Goal: Task Accomplishment & Management: Manage account settings

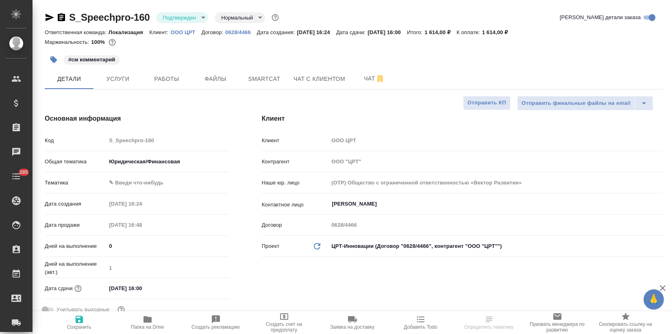
select select "RU"
type textarea "x"
click at [187, 32] on p "OOO ЦРТ" at bounding box center [186, 32] width 31 height 6
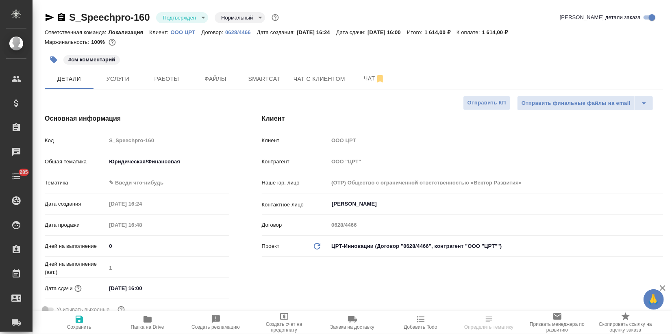
type textarea "x"
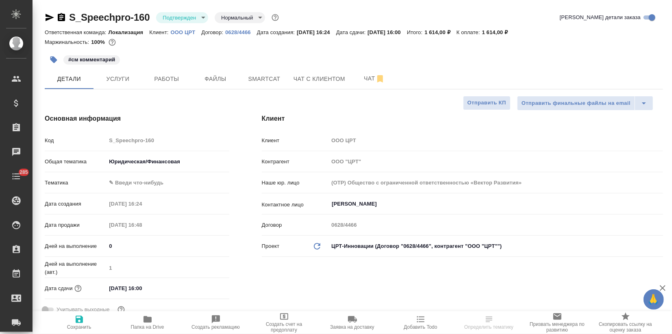
type textarea "x"
click at [243, 30] on p "0628/4466" at bounding box center [241, 32] width 32 height 6
select select "RU"
type textarea "x"
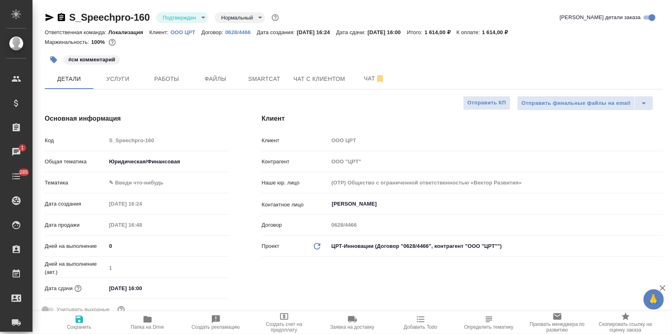
type textarea "x"
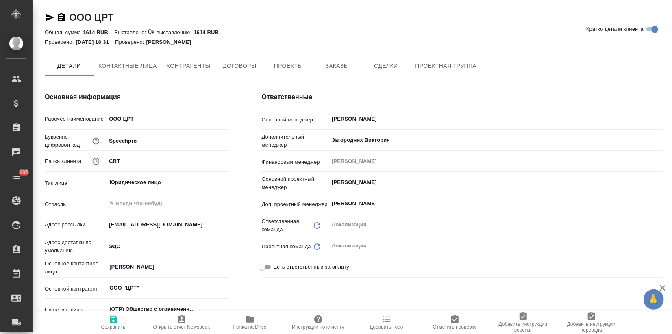
type textarea "x"
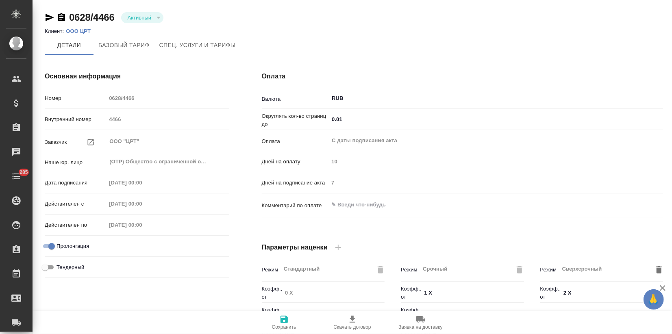
type input "1062 awatera + Marketing"
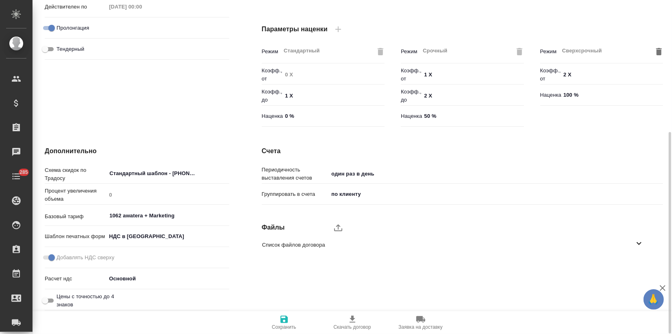
click at [642, 242] on icon at bounding box center [639, 244] width 10 height 10
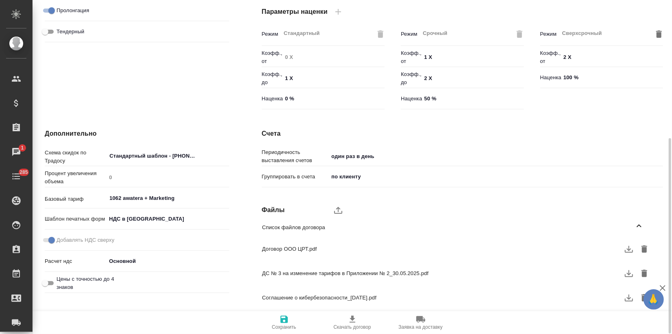
click at [627, 251] on icon "button" at bounding box center [629, 249] width 10 height 10
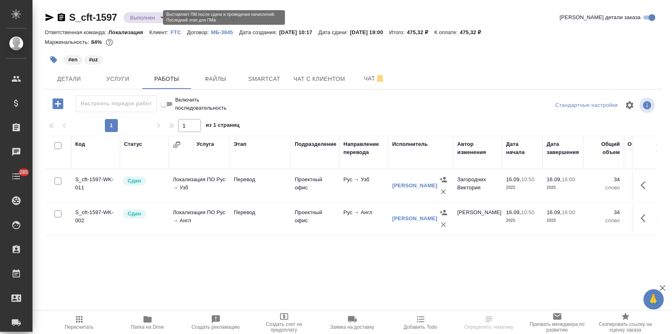
click at [154, 14] on body "🙏 .cls-1 fill:#fff; AWATERA Zagorodnikh Viktoria Клиенты Спецификации Заказы Ча…" at bounding box center [336, 167] width 672 height 334
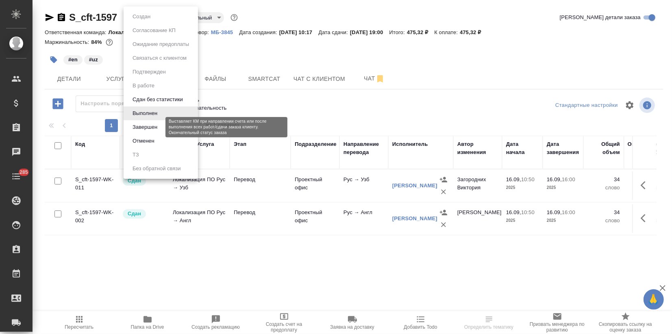
click at [154, 128] on button "Завершен" at bounding box center [145, 127] width 30 height 9
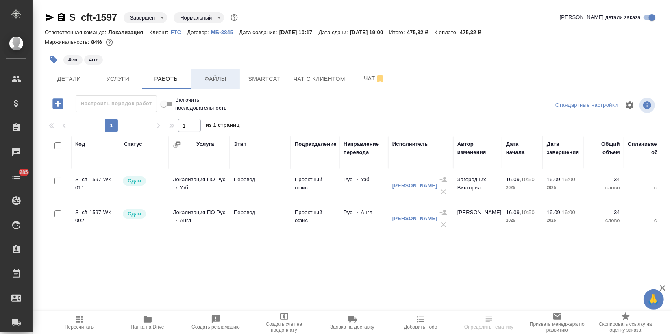
click at [215, 80] on span "Файлы" at bounding box center [215, 79] width 39 height 10
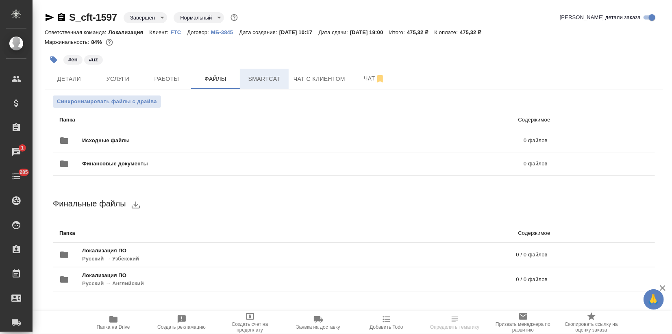
click at [263, 81] on span "Smartcat" at bounding box center [264, 79] width 39 height 10
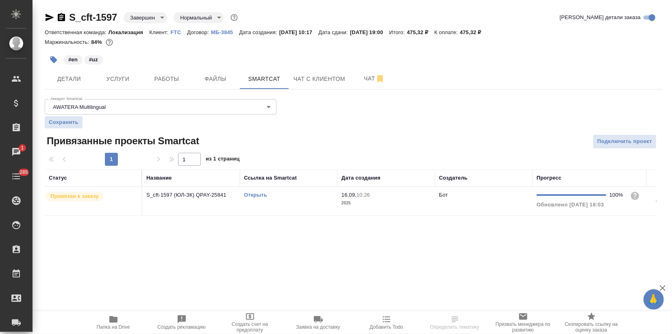
click at [252, 195] on link "Открыть" at bounding box center [255, 195] width 23 height 6
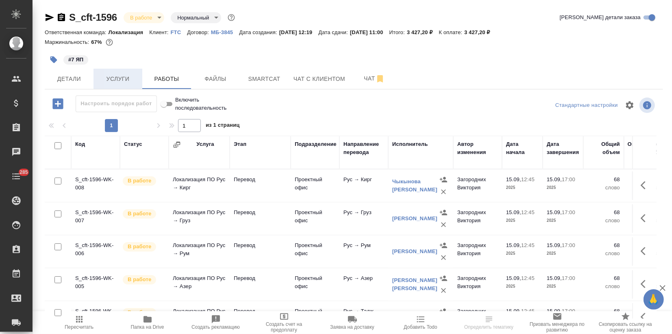
click at [124, 83] on span "Услуги" at bounding box center [117, 79] width 39 height 10
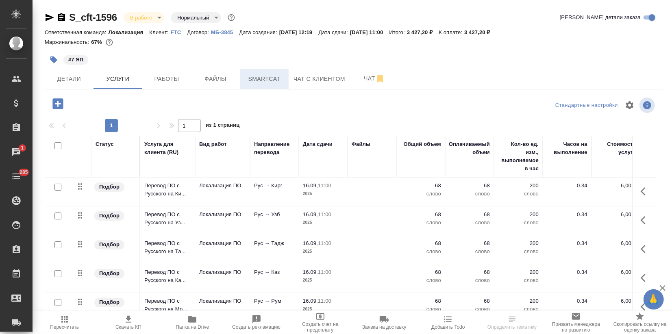
click at [263, 72] on button "Smartcat" at bounding box center [264, 79] width 49 height 20
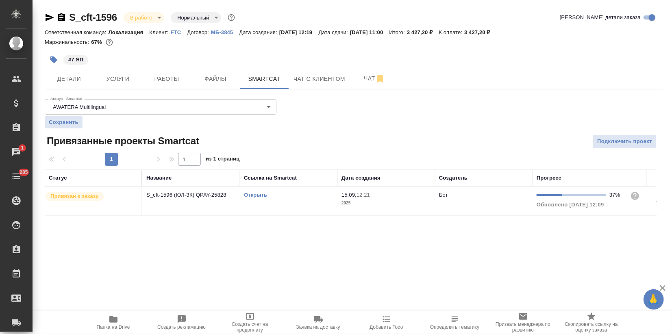
click at [258, 195] on link "Открыть" at bounding box center [255, 195] width 23 height 6
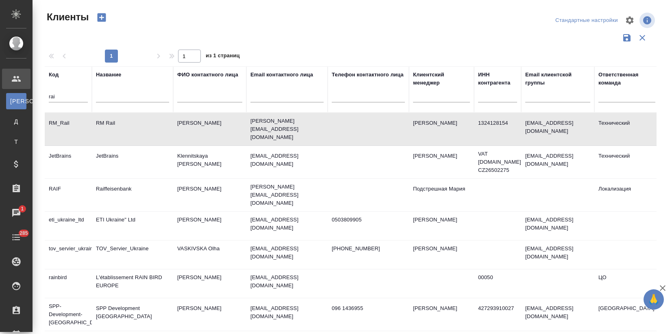
select select "RU"
drag, startPoint x: 76, startPoint y: 102, endPoint x: 246, endPoint y: 96, distance: 170.4
click at [0, 104] on html "🙏 .cls-1 fill:#fff; AWATERA Zagorodnikh [PERSON_NAME] К Клиенты Д Договоры Т Те…" at bounding box center [336, 167] width 672 height 334
click at [263, 95] on input "text" at bounding box center [286, 97] width 73 height 10
paste input "[EMAIL_ADDRESS][DOMAIN_NAME]"
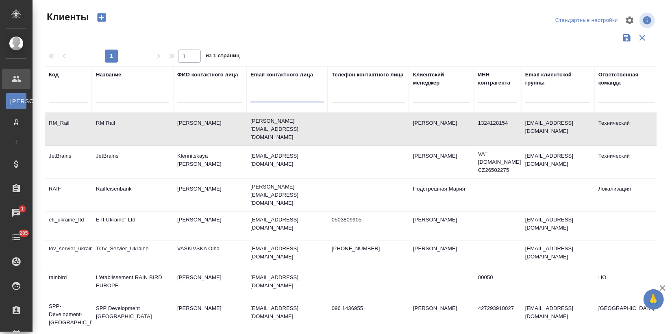
type input "[EMAIL_ADDRESS][DOMAIN_NAME]"
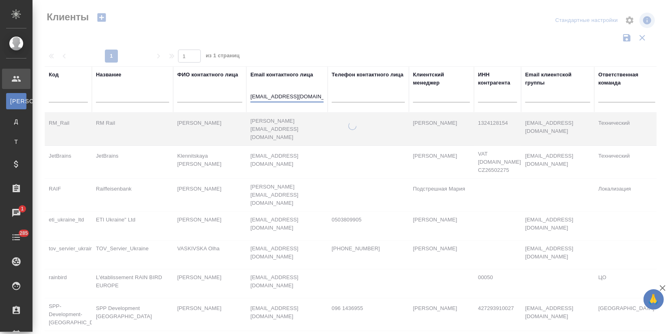
type input "[EMAIL_ADDRESS][DOMAIN_NAME]"
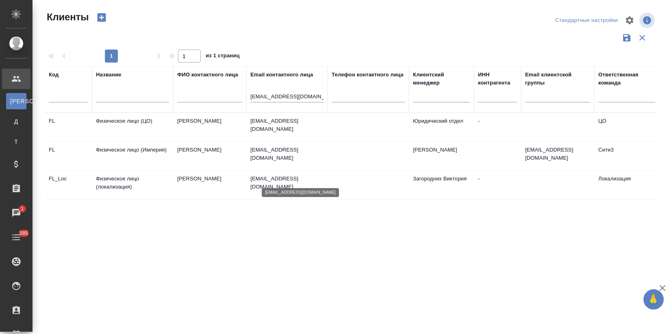
drag, startPoint x: 312, startPoint y: 178, endPoint x: 253, endPoint y: 180, distance: 58.6
click at [253, 180] on p "[EMAIL_ADDRESS][DOMAIN_NAME]" at bounding box center [286, 183] width 73 height 16
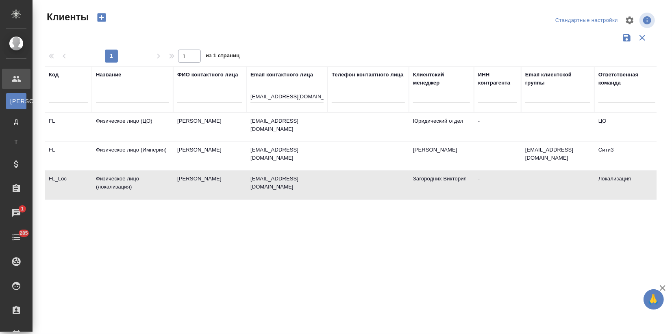
click at [248, 182] on td "[EMAIL_ADDRESS][DOMAIN_NAME]" at bounding box center [286, 185] width 81 height 28
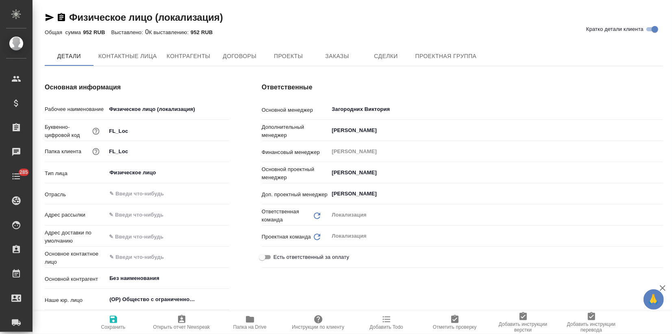
type textarea "x"
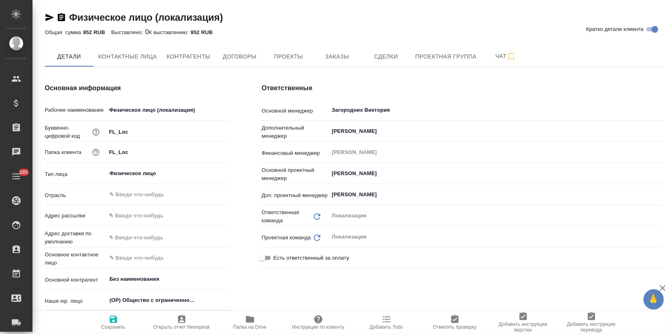
type textarea "x"
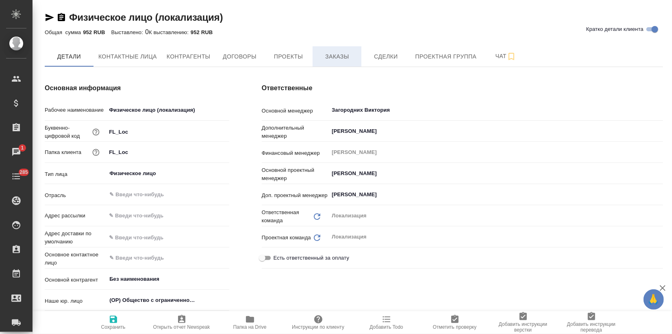
drag, startPoint x: 332, startPoint y: 62, endPoint x: 325, endPoint y: 66, distance: 8.7
click at [332, 61] on span "Заказы" at bounding box center [336, 57] width 39 height 10
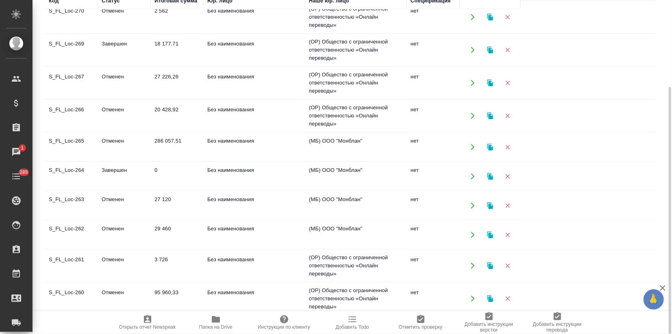
scroll to position [316, 0]
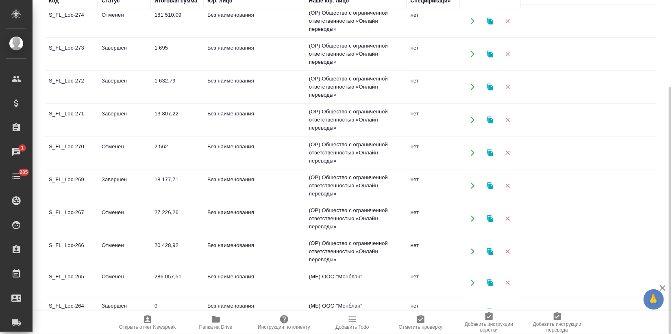
click at [106, 63] on td "Завершен" at bounding box center [124, 54] width 53 height 28
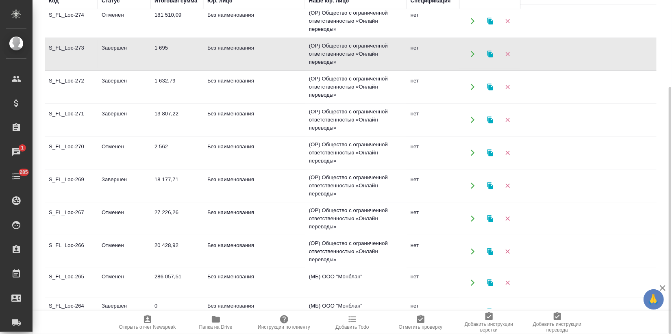
click at [106, 63] on td "Завершен" at bounding box center [124, 54] width 53 height 28
click at [489, 55] on icon "button" at bounding box center [490, 54] width 6 height 7
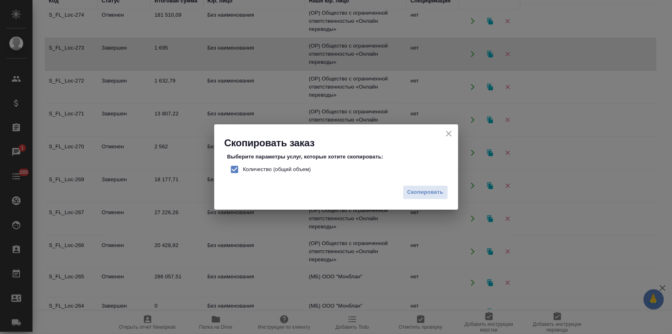
click at [231, 172] on input "Количество (общий объем)" at bounding box center [234, 169] width 17 height 17
checkbox input "false"
click at [419, 191] on span "Скопировать" at bounding box center [425, 192] width 36 height 9
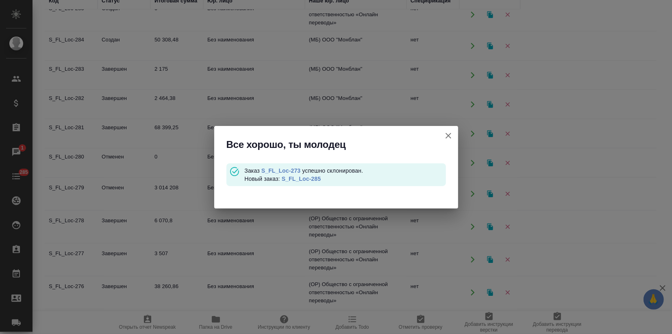
scroll to position [10, 0]
click at [301, 176] on link "S_FL_Loc-285" at bounding box center [301, 179] width 39 height 7
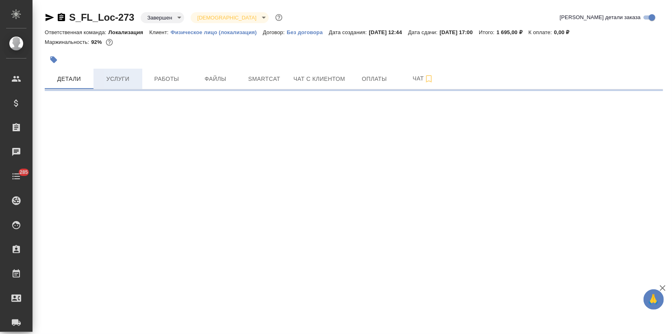
select select "RU"
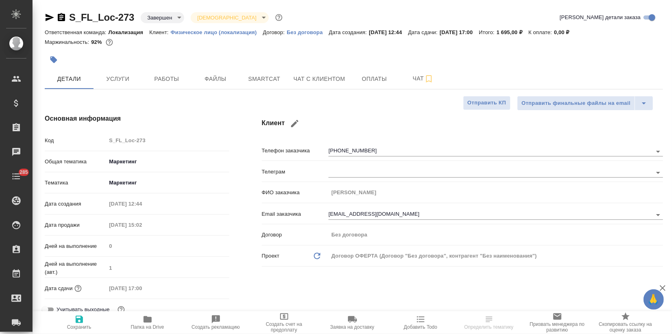
type textarea "x"
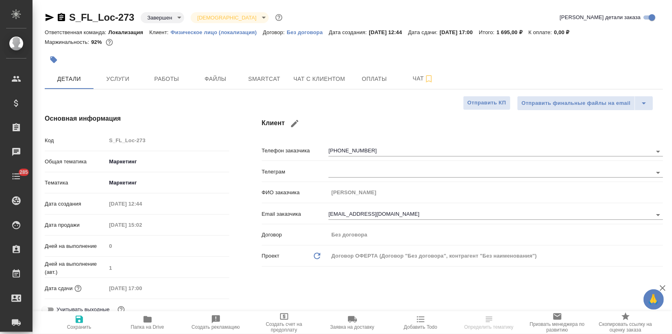
type textarea "x"
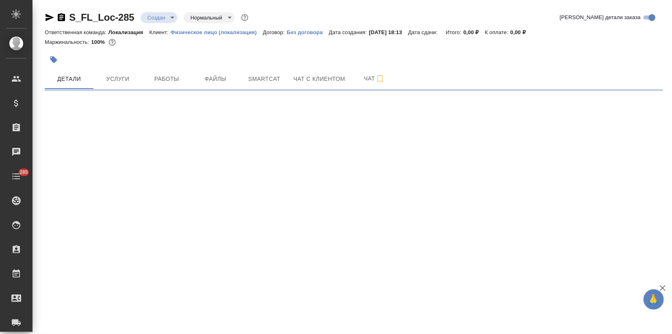
select select "RU"
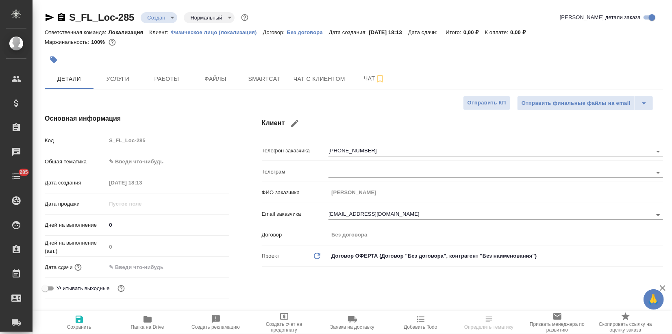
type textarea "x"
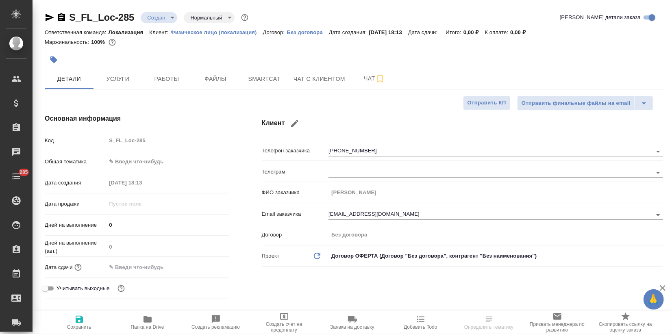
type textarea "x"
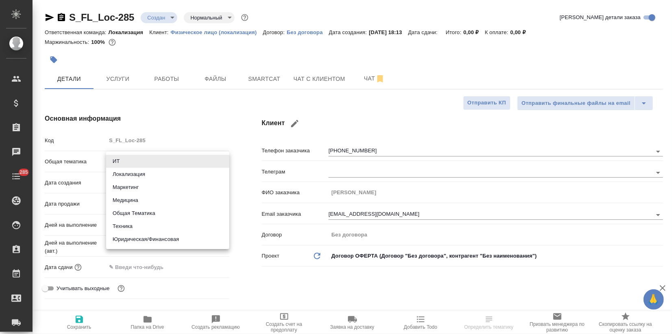
click at [125, 162] on body "🙏 .cls-1 fill:#fff; AWATERA Zagorodnikh [PERSON_NAME] Спецификации Заказы Чаты …" at bounding box center [336, 167] width 672 height 334
drag, startPoint x: 128, startPoint y: 172, endPoint x: 134, endPoint y: 159, distance: 14.4
click at [130, 167] on ul "ИТ Локализация Маркетинг Медицина Общая Тематика Техника Юридическая/Финансовая" at bounding box center [167, 201] width 123 height 98
click at [126, 187] on li "Маркетинг" at bounding box center [167, 187] width 123 height 13
type input "marketing"
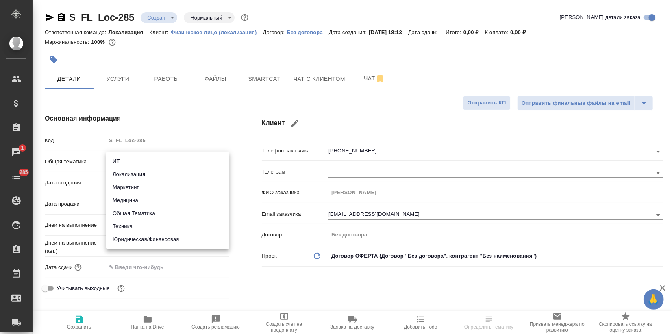
type textarea "x"
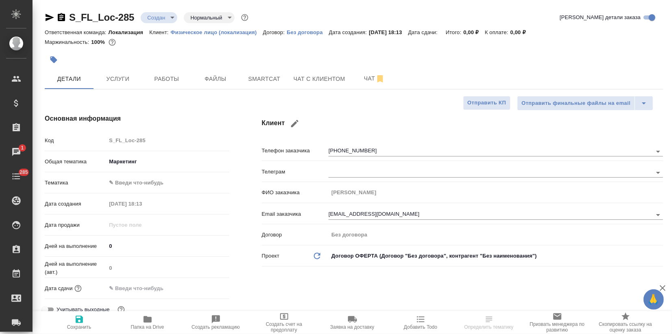
click at [126, 180] on body "🙏 .cls-1 fill:#fff; AWATERA Zagorodnikh [PERSON_NAME] Спецификации Заказы 1 Чат…" at bounding box center [336, 167] width 672 height 334
click at [127, 194] on li "Маркетинг" at bounding box center [167, 195] width 123 height 13
type textarea "x"
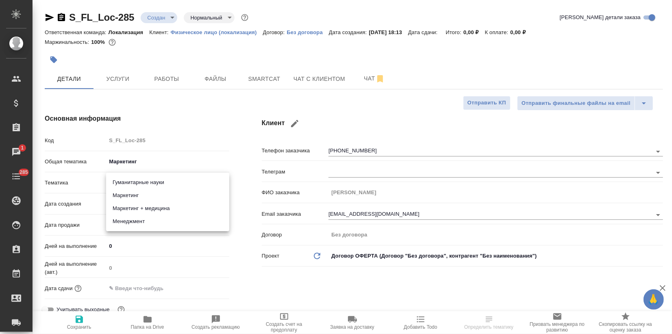
type input "5a8b8b956a9677013d343d63"
click at [82, 320] on icon "button" at bounding box center [79, 319] width 7 height 7
type textarea "x"
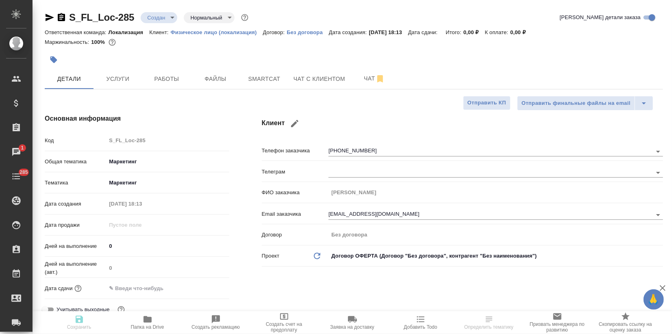
type textarea "x"
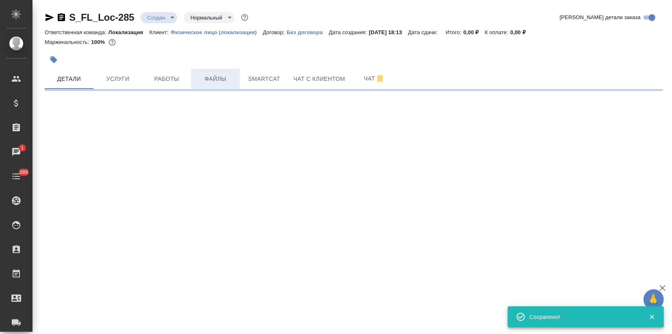
click at [205, 76] on span "Файлы" at bounding box center [215, 79] width 39 height 10
select select "RU"
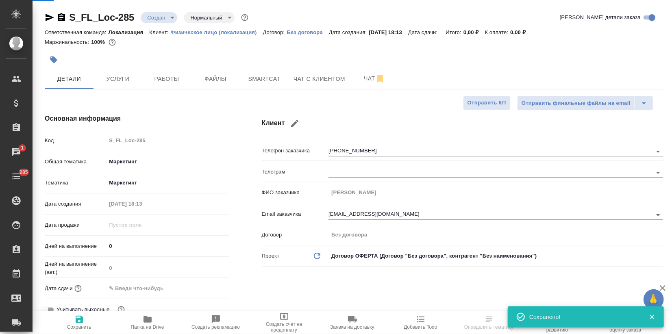
type textarea "x"
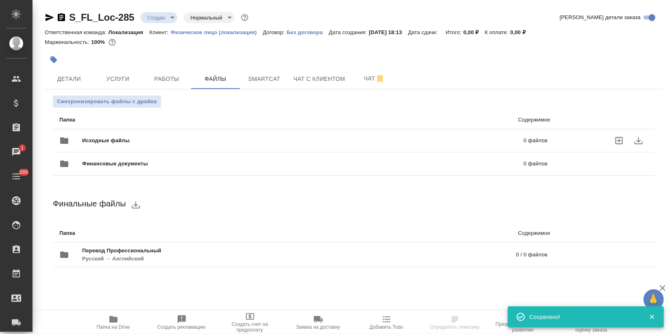
click at [101, 141] on span "Исходные файлы" at bounding box center [204, 141] width 245 height 8
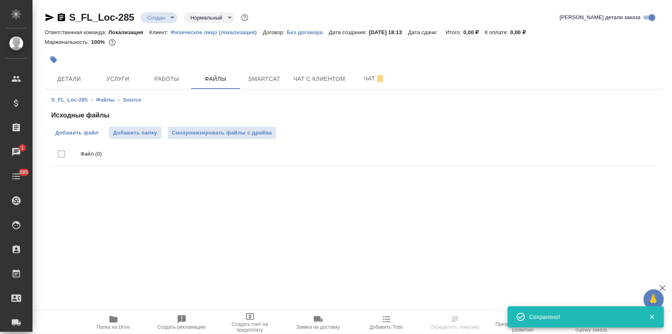
click at [76, 133] on span "Добавить файл" at bounding box center [76, 133] width 43 height 8
click at [0, 0] on input "Добавить файл" at bounding box center [0, 0] width 0 height 0
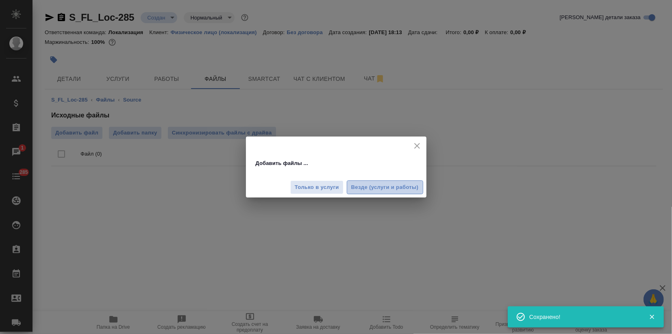
click at [380, 186] on span "Везде (услуги и работы)" at bounding box center [384, 187] width 67 height 9
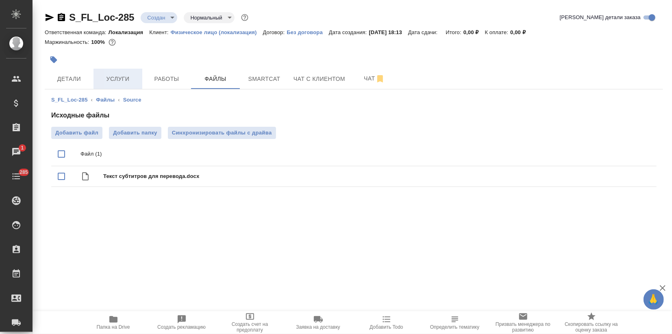
click at [112, 79] on span "Услуги" at bounding box center [117, 79] width 39 height 10
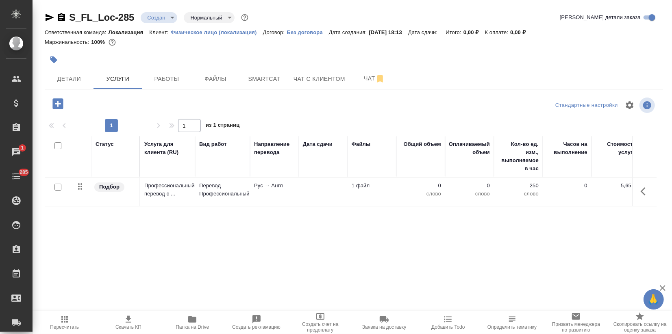
drag, startPoint x: 151, startPoint y: 254, endPoint x: 152, endPoint y: 239, distance: 14.7
click at [151, 254] on div "Статус Услуга для клиента (RU) Вид работ Направление перевода Дата сдачи Файлы …" at bounding box center [351, 223] width 612 height 175
click at [216, 84] on button "Файлы" at bounding box center [215, 79] width 49 height 20
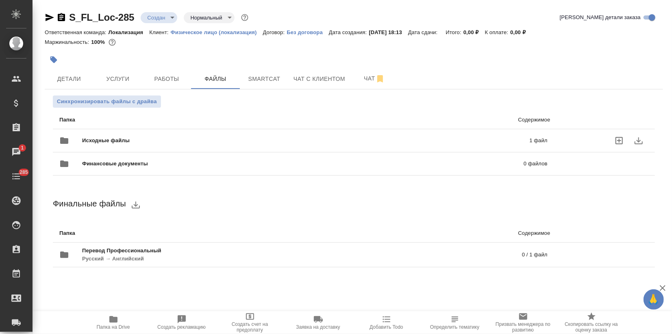
click at [115, 137] on span "Исходные файлы" at bounding box center [206, 141] width 248 height 8
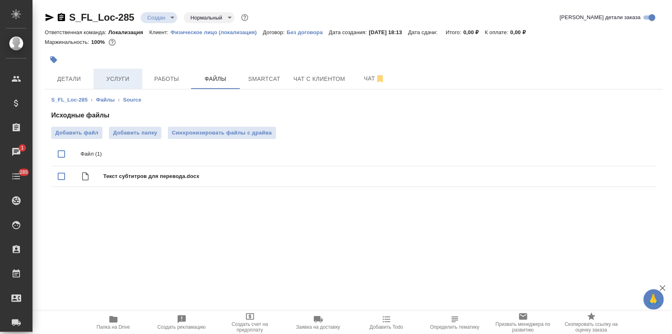
click at [120, 79] on span "Услуги" at bounding box center [117, 79] width 39 height 10
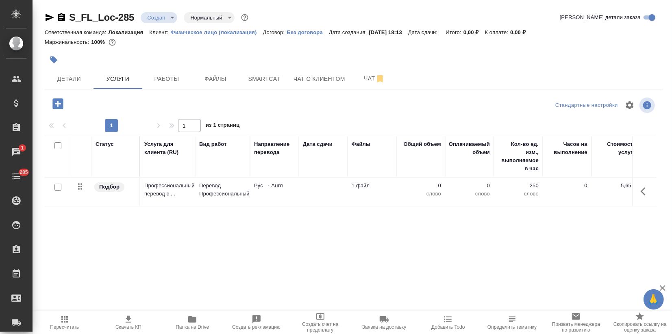
click at [56, 189] on input "checkbox" at bounding box center [57, 187] width 7 height 7
checkbox input "true"
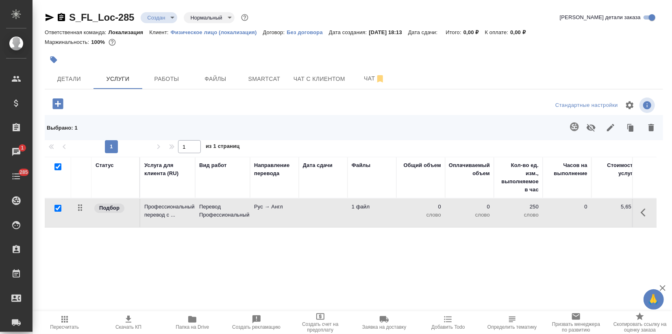
click at [577, 130] on icon "button" at bounding box center [574, 126] width 9 height 9
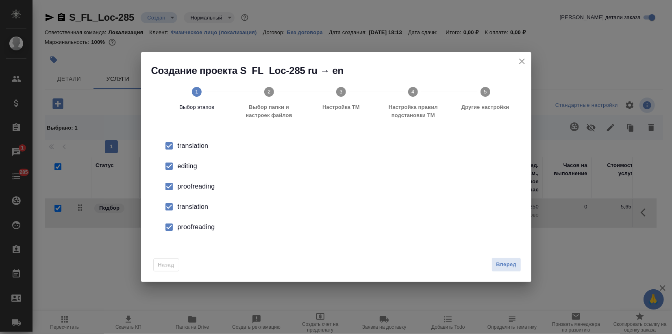
click at [182, 169] on div "editing" at bounding box center [345, 166] width 334 height 10
click at [187, 190] on div "proofreading" at bounding box center [345, 187] width 334 height 10
click at [195, 209] on div "translation" at bounding box center [345, 207] width 334 height 10
click at [198, 231] on div "proofreading" at bounding box center [345, 227] width 334 height 10
click at [496, 263] on span "Вперед" at bounding box center [506, 264] width 20 height 9
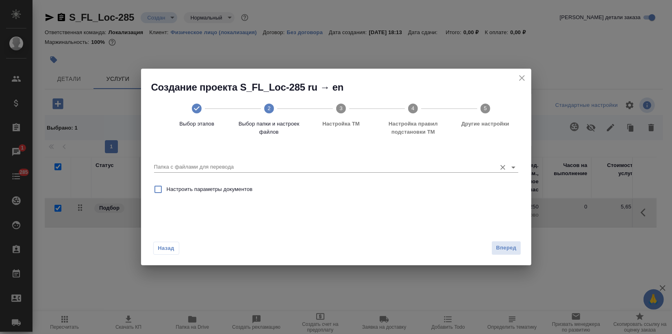
click at [385, 159] on div "Папка с файлами для перевода" at bounding box center [336, 164] width 364 height 17
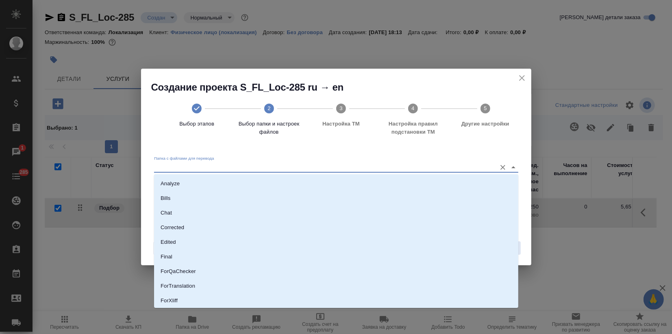
click at [367, 166] on input "Папка с файлами для перевода" at bounding box center [323, 167] width 338 height 10
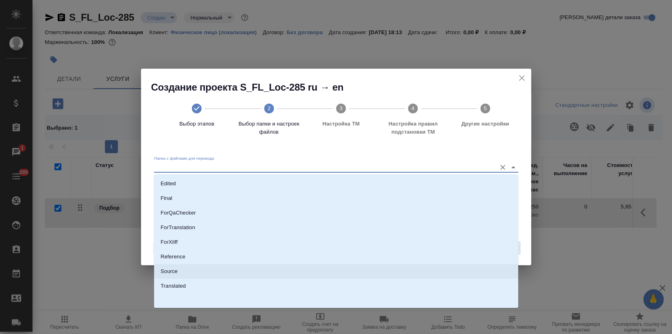
click at [199, 274] on li "Source" at bounding box center [336, 271] width 364 height 15
type input "Source"
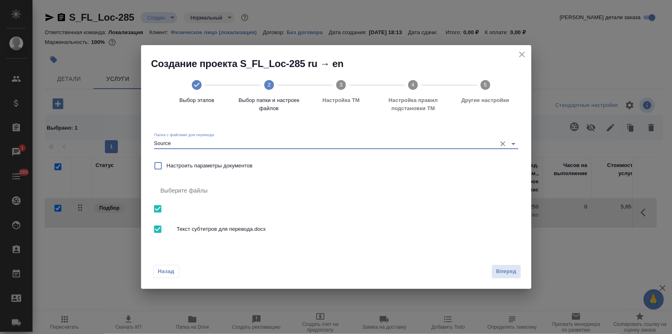
click at [498, 272] on span "Вперед" at bounding box center [506, 271] width 20 height 9
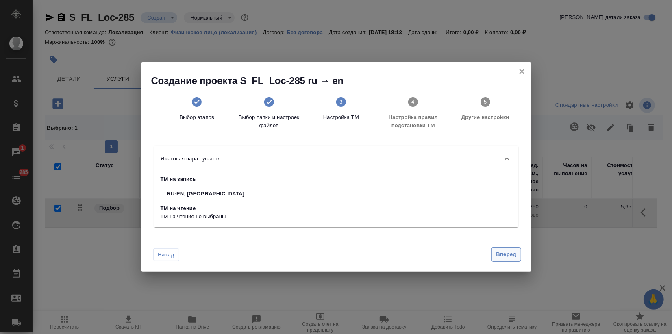
click at [504, 256] on span "Вперед" at bounding box center [506, 254] width 20 height 9
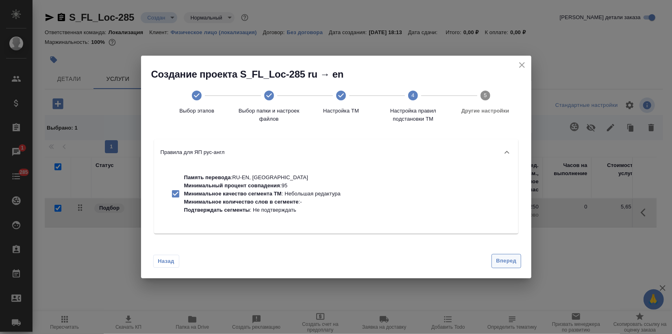
click at [503, 262] on span "Вперед" at bounding box center [506, 260] width 20 height 9
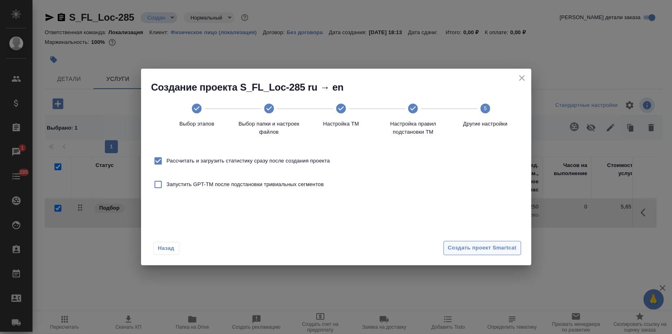
click at [502, 250] on span "Создать проект Smartcat" at bounding box center [482, 247] width 69 height 9
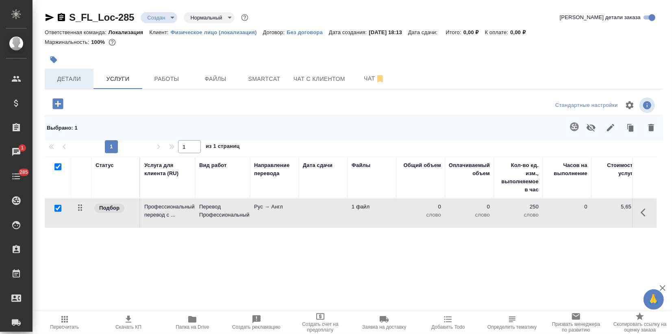
click at [57, 72] on button "Детали" at bounding box center [69, 79] width 49 height 20
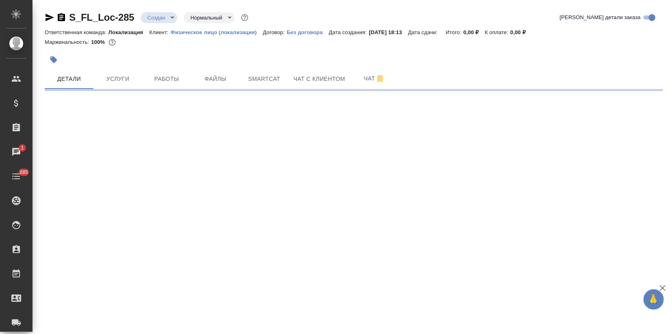
select select "RU"
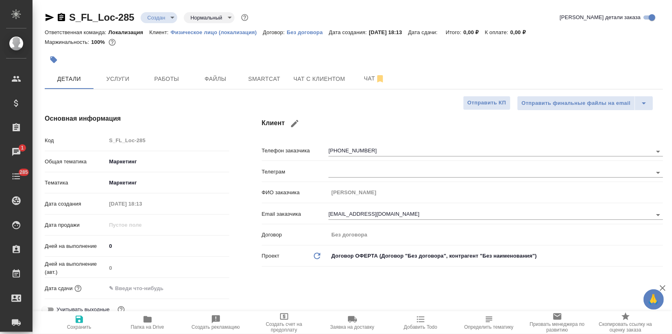
type textarea "x"
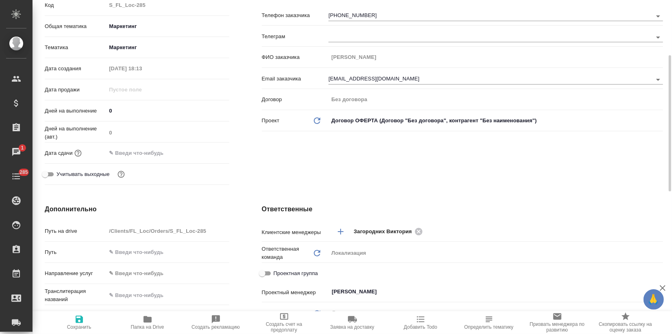
click at [123, 154] on input "text" at bounding box center [141, 153] width 71 height 12
paste input "text"
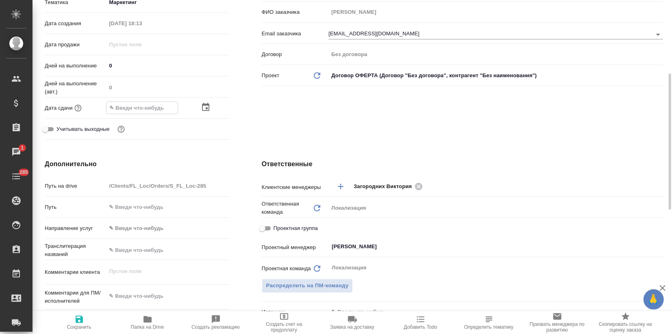
scroll to position [226, 0]
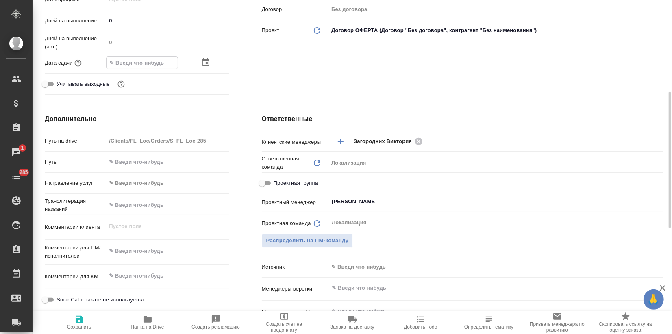
type textarea "x"
click at [131, 254] on textarea at bounding box center [167, 251] width 123 height 14
paste textarea "Приложенным файлом направляю текст субтитров документального видеопроекта для п…"
type textarea "Приложенным файлом направляю текст субтитров документального видеопроекта для п…"
type textarea "x"
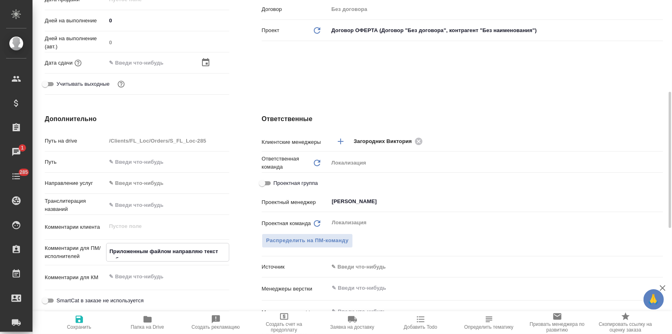
type textarea "x"
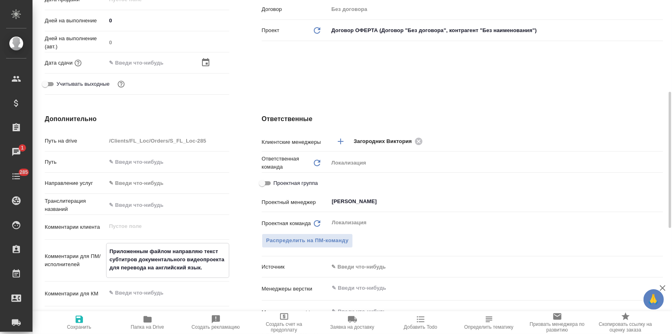
type textarea "Приложенным файлом направляю текст субтитров документального видеопроекта для п…"
type textarea "x"
click at [83, 322] on icon "button" at bounding box center [79, 320] width 10 height 10
type textarea "x"
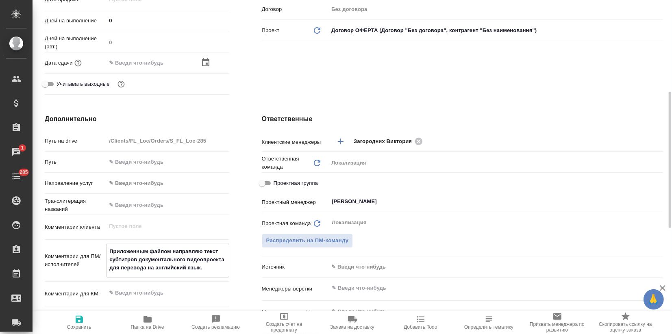
type textarea "x"
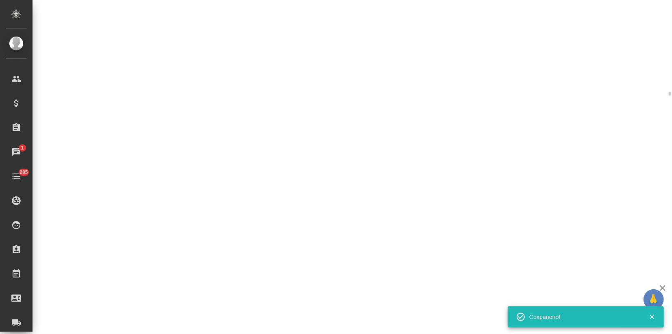
select select "RU"
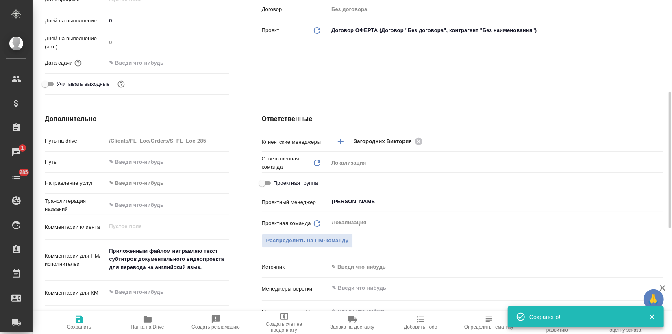
type textarea "x"
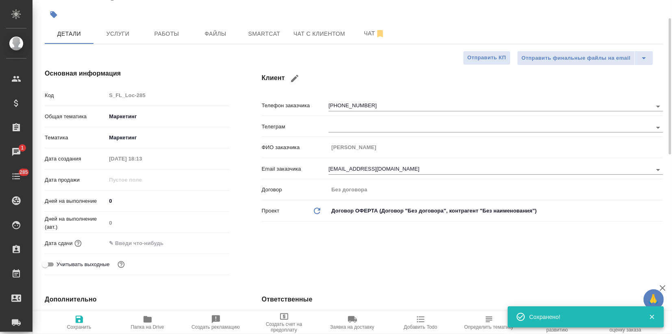
drag, startPoint x: 141, startPoint y: 237, endPoint x: 146, endPoint y: 237, distance: 5.3
click at [141, 238] on input "text" at bounding box center [141, 243] width 71 height 12
click at [208, 244] on icon "button" at bounding box center [206, 243] width 10 height 10
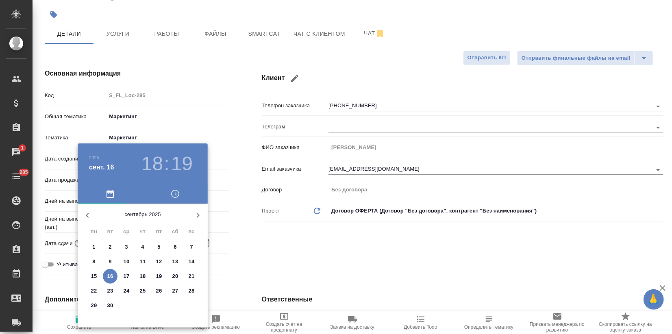
click at [133, 272] on span "17" at bounding box center [126, 276] width 15 height 8
type input "17.09.2025 18:19"
type textarea "x"
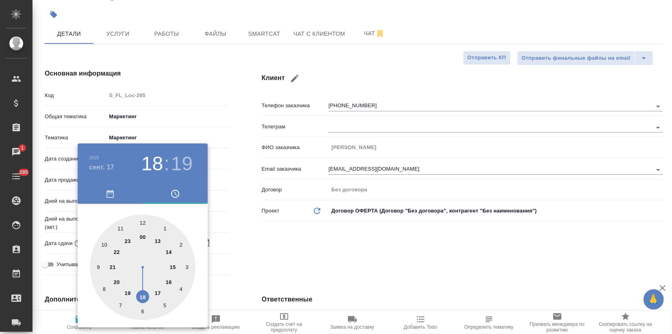
click at [128, 294] on div at bounding box center [143, 268] width 106 height 106
type input "17.09.2025 19:19"
type textarea "x"
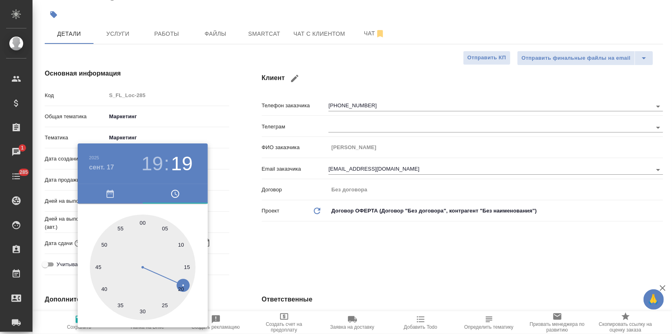
click at [140, 220] on div at bounding box center [143, 268] width 106 height 106
type input "17.09.2025 19:59"
type textarea "x"
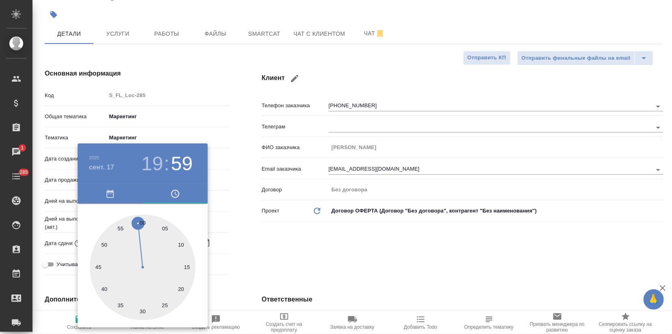
drag, startPoint x: 304, startPoint y: 263, endPoint x: 294, endPoint y: 260, distance: 10.1
click at [303, 263] on div at bounding box center [336, 167] width 672 height 334
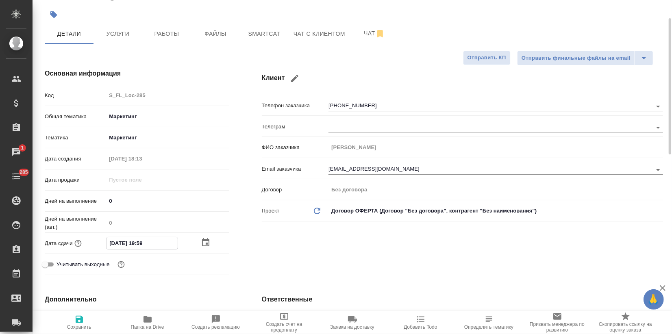
drag, startPoint x: 144, startPoint y: 244, endPoint x: 163, endPoint y: 244, distance: 19.1
click at [163, 244] on input "17.09.2025 19:59" at bounding box center [141, 243] width 71 height 12
click at [159, 245] on input "17.09.2025 19:59" at bounding box center [141, 243] width 71 height 12
click at [146, 241] on input "17.09.2025 19:59" at bounding box center [141, 243] width 71 height 12
type input "17.09.2025 19:0_"
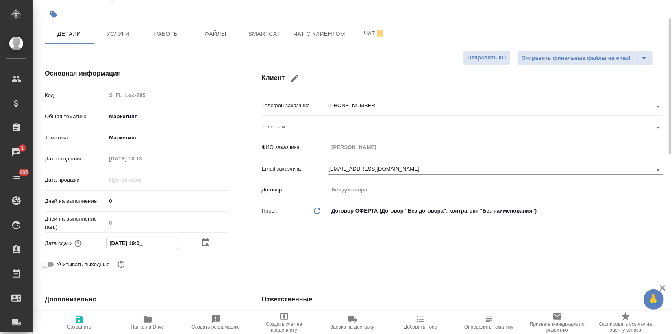
type textarea "x"
type input "17.09.2025 19:00"
type textarea "x"
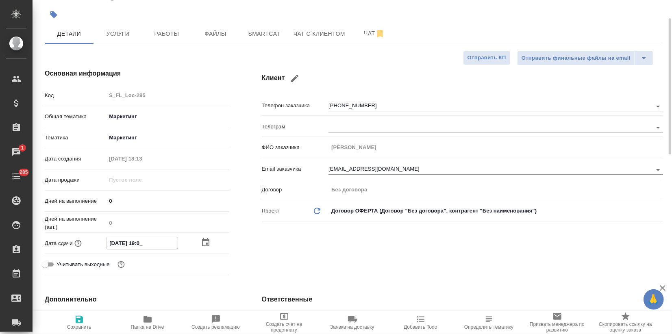
type textarea "x"
type input "17.09.2025 19:00"
click at [70, 324] on span "Сохранить" at bounding box center [79, 322] width 59 height 15
type textarea "x"
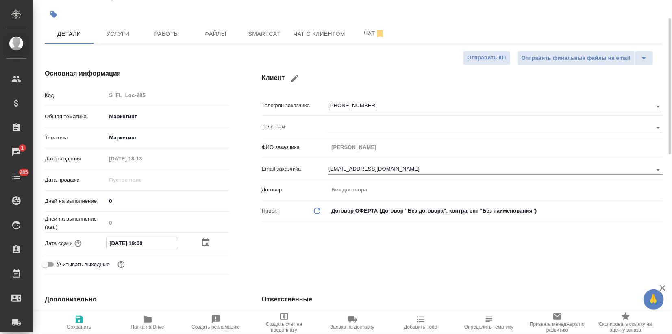
type textarea "x"
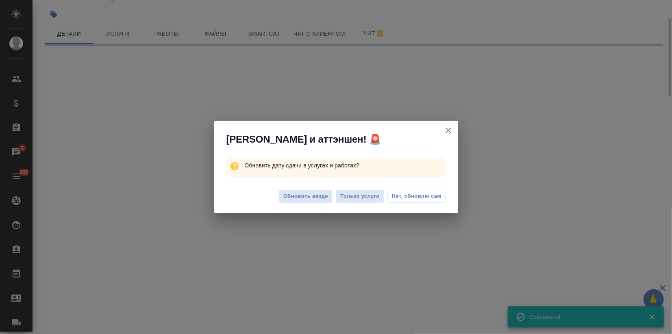
select select "RU"
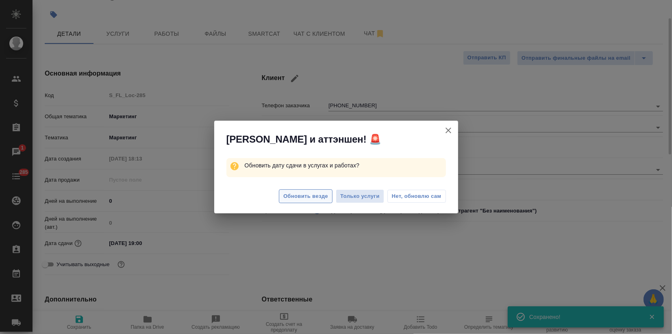
type textarea "x"
click at [304, 200] on span "Обновить везде" at bounding box center [305, 196] width 45 height 9
type textarea "x"
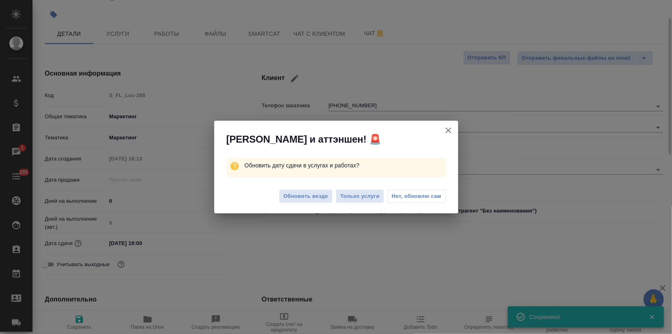
type textarea "x"
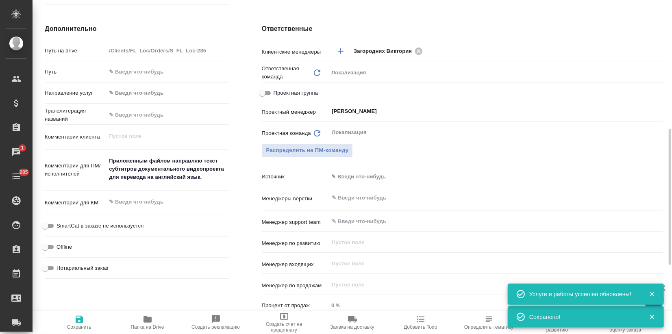
scroll to position [484, 0]
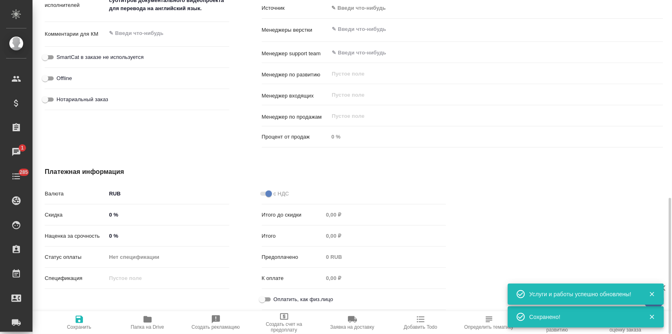
click at [266, 296] on input "Оплатить, как физ.лицо" at bounding box center [262, 300] width 29 height 10
checkbox input "true"
type textarea "x"
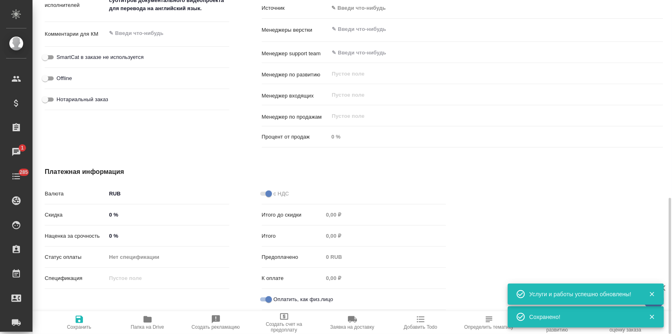
click at [73, 322] on span "Сохранить" at bounding box center [79, 322] width 59 height 15
type textarea "x"
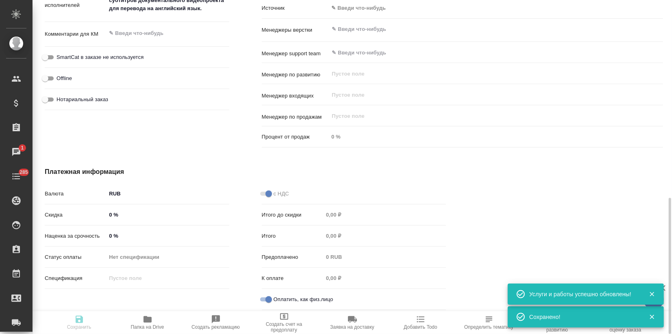
type textarea "x"
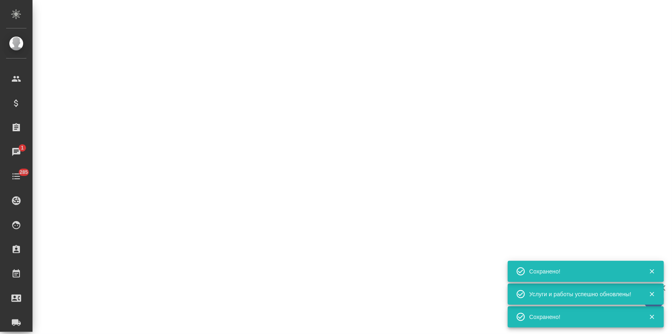
select select "RU"
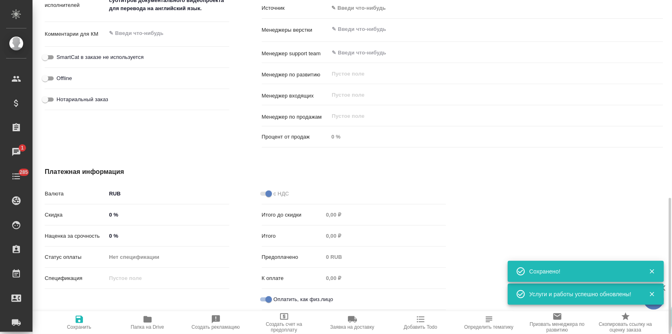
type textarea "x"
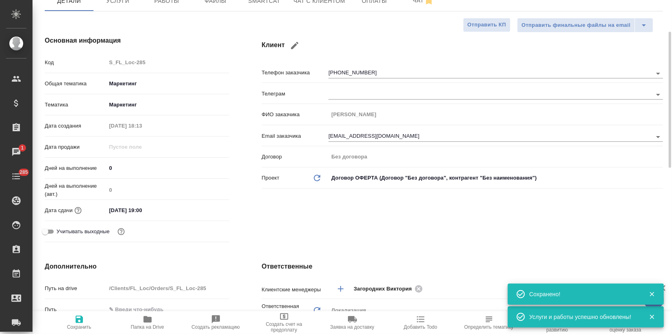
scroll to position [0, 0]
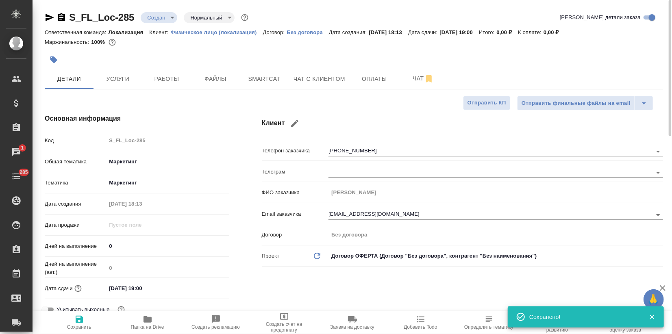
type textarea "x"
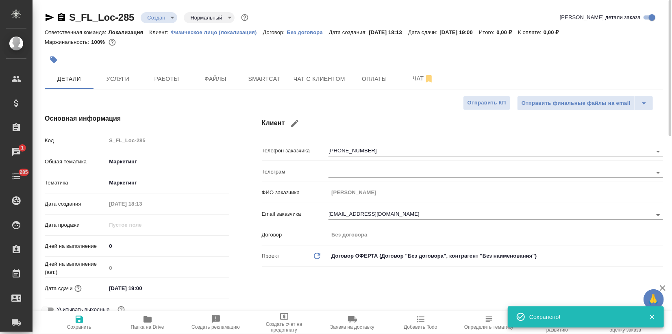
type textarea "x"
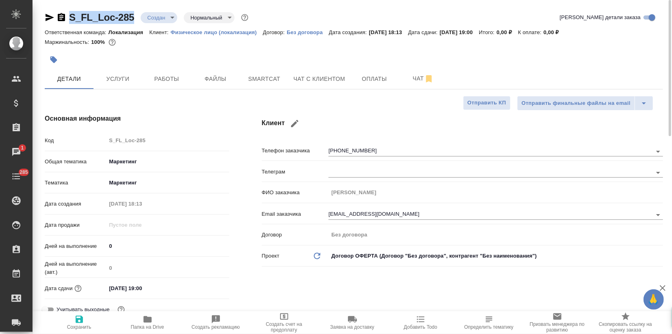
drag, startPoint x: 137, startPoint y: 19, endPoint x: 70, endPoint y: 17, distance: 66.7
click at [70, 17] on div "S_FL_Loc-285 Создан new Нормальный normal" at bounding box center [147, 17] width 205 height 13
copy link "S_FL_Loc-285"
type textarea "x"
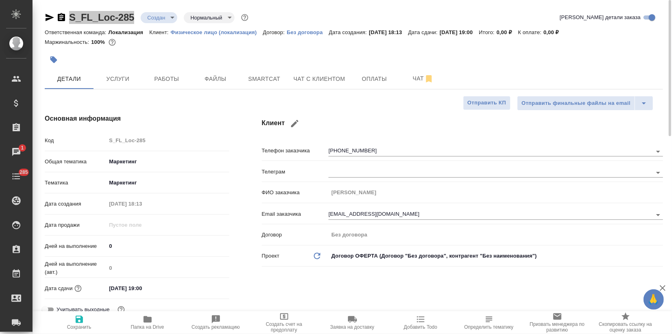
type textarea "x"
click at [115, 74] on span "Услуги" at bounding box center [117, 79] width 39 height 10
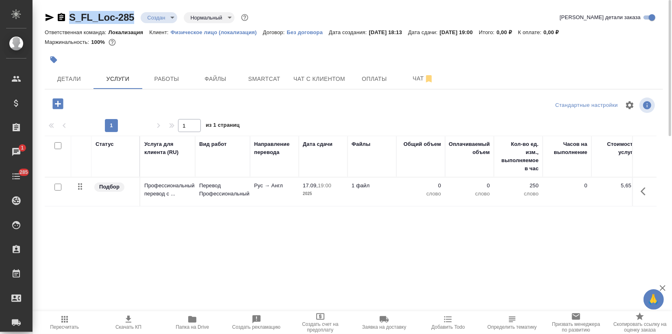
click at [166, 194] on p "Профессиональный перевод с ..." at bounding box center [167, 190] width 47 height 16
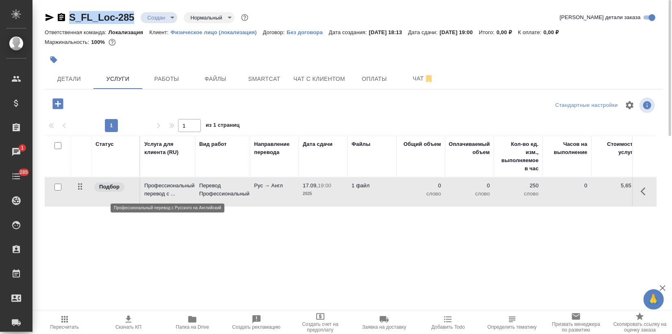
click at [166, 194] on p "Профессиональный перевод с ..." at bounding box center [167, 190] width 47 height 16
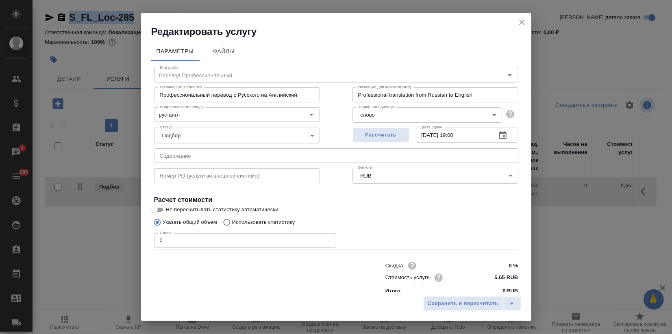
click at [228, 221] on input "Использовать статистику" at bounding box center [225, 222] width 13 height 15
radio input "true"
radio input "false"
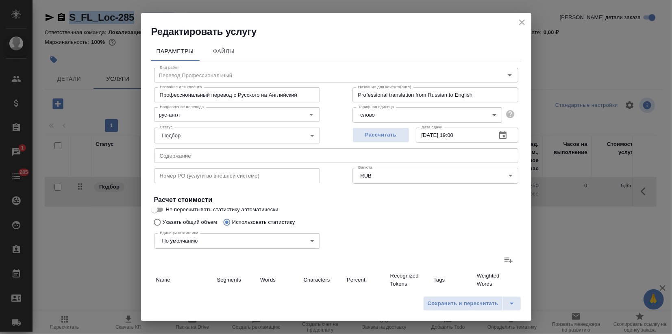
click at [504, 259] on icon at bounding box center [508, 261] width 8 height 6
click at [0, 0] on input "file" at bounding box center [0, 0] width 0 height 0
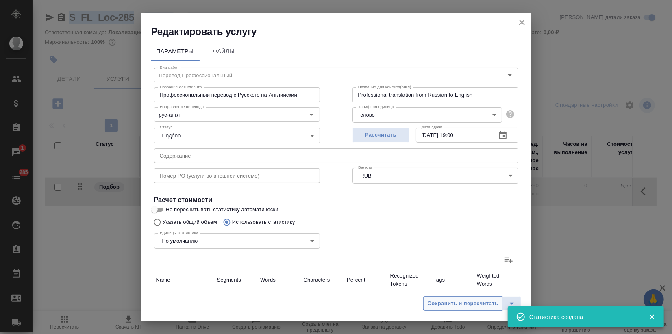
type input "1"
type input "2"
type input "12"
type input "186"
type input "1885"
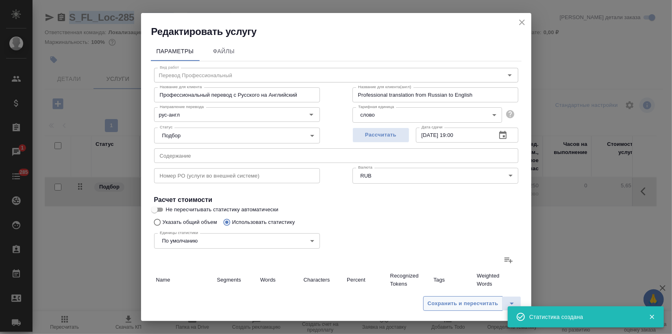
type input "12022"
type input "187"
type input "1887"
type input "12034"
type input "187"
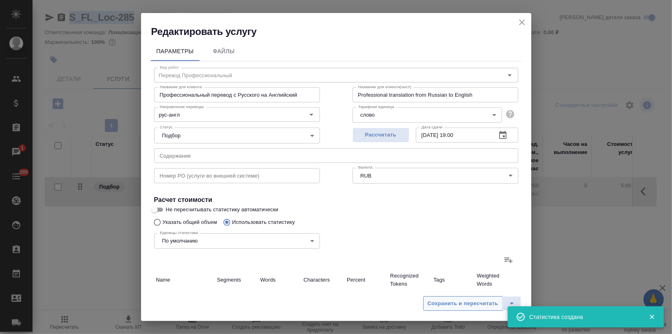
type input "1887"
type input "12034"
click at [444, 304] on span "Сохранить и пересчитать" at bounding box center [463, 303] width 71 height 9
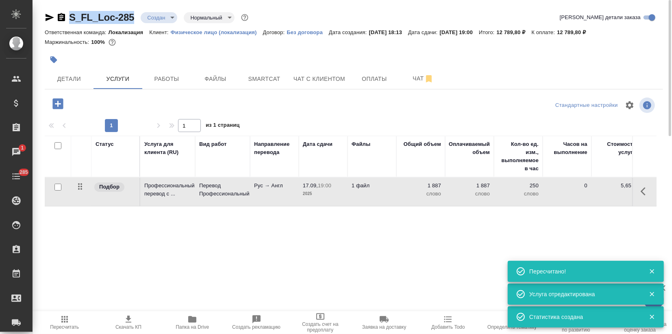
click at [55, 63] on icon "button" at bounding box center [54, 60] width 8 height 8
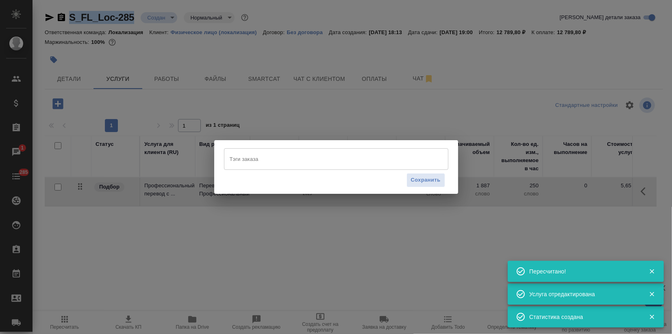
click at [250, 165] on input "Тэги заказа" at bounding box center [329, 159] width 202 height 14
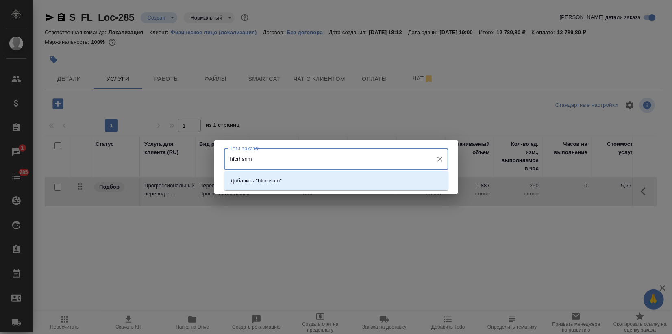
drag, startPoint x: 253, startPoint y: 165, endPoint x: 205, endPoint y: 154, distance: 49.2
click at [205, 154] on div "Тэги заказа hfcrhsnm Тэги заказа Сохранить" at bounding box center [336, 167] width 672 height 334
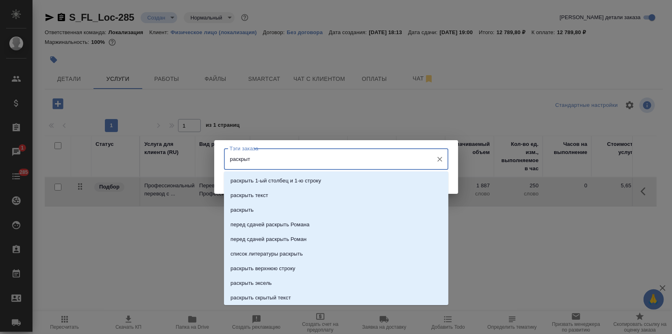
type input "раскрыть"
click at [244, 209] on p "раскрыть" at bounding box center [241, 210] width 23 height 8
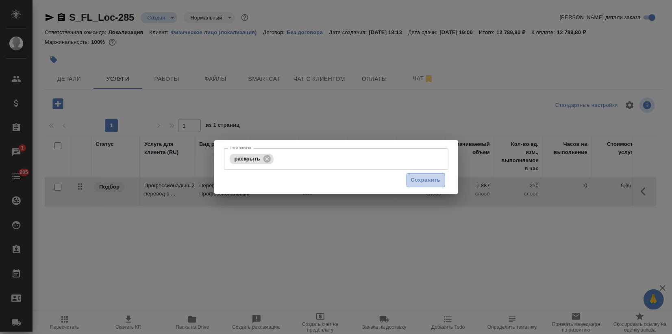
click at [434, 178] on span "Сохранить" at bounding box center [426, 180] width 30 height 9
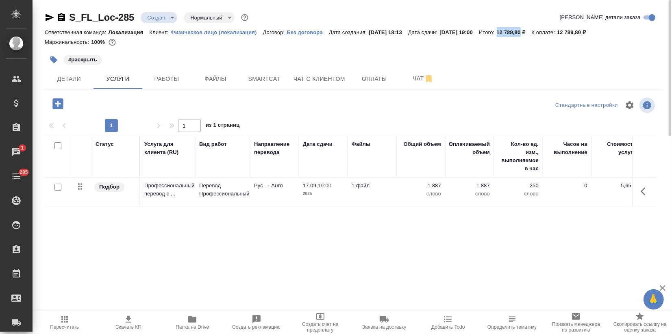
drag, startPoint x: 520, startPoint y: 33, endPoint x: 541, endPoint y: 33, distance: 21.5
click at [532, 33] on p "12 789,80 ₽" at bounding box center [514, 32] width 35 height 6
copy p "12 789,80"
click at [128, 326] on span "Скачать КП" at bounding box center [128, 327] width 26 height 6
click at [49, 15] on icon "button" at bounding box center [50, 17] width 9 height 7
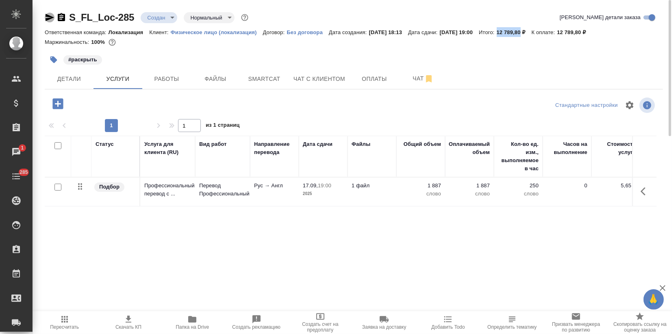
copy p "12 789,80"
click at [125, 322] on icon "button" at bounding box center [129, 320] width 10 height 10
click at [215, 78] on span "Файлы" at bounding box center [215, 79] width 39 height 10
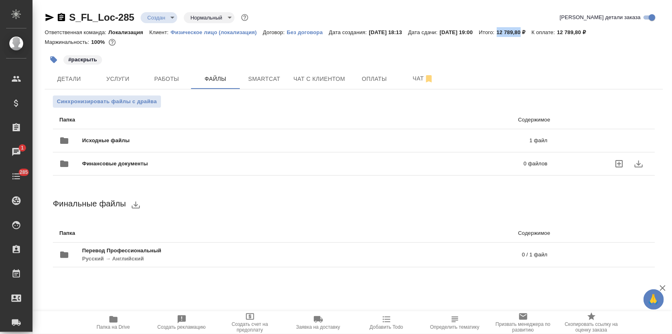
click at [109, 161] on span "Финансовые документы" at bounding box center [209, 164] width 254 height 8
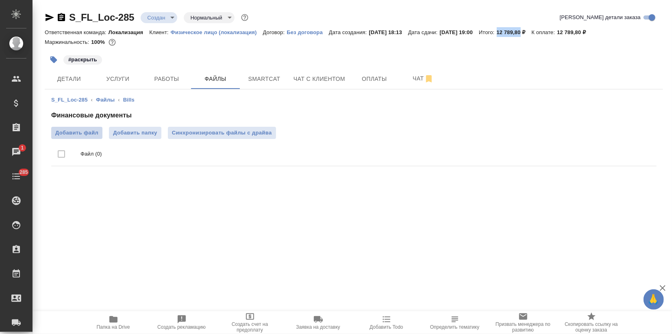
click at [86, 133] on span "Добавить файл" at bounding box center [76, 133] width 43 height 8
click at [0, 0] on input "Добавить файл" at bounding box center [0, 0] width 0 height 0
click at [171, 237] on div ".cls-1 fill:#fff; AWATERA Zagorodnikh Viktoria Клиенты Спецификации Заказы 1 Ча…" at bounding box center [336, 167] width 672 height 334
click at [161, 17] on body "🙏 .cls-1 fill:#fff; AWATERA Zagorodnikh Viktoria Клиенты Спецификации Заказы 1 …" at bounding box center [336, 167] width 672 height 334
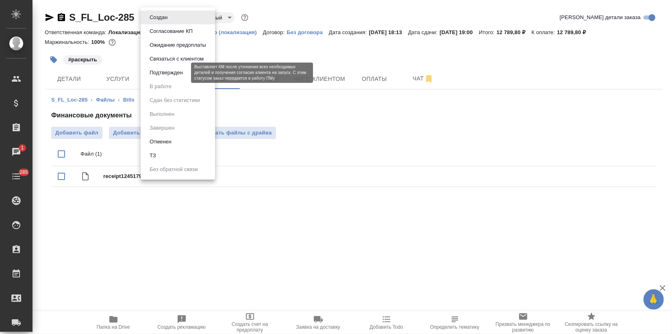
click at [170, 72] on button "Подтвержден" at bounding box center [166, 72] width 38 height 9
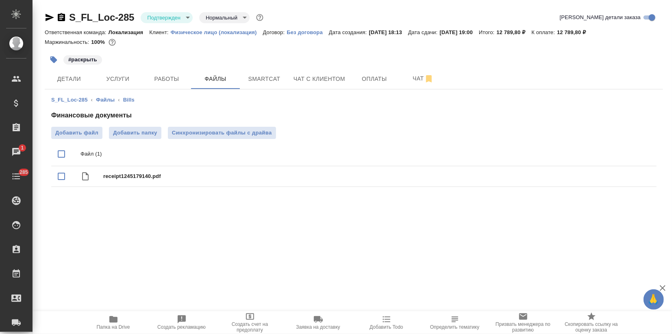
click at [48, 18] on icon "button" at bounding box center [50, 17] width 9 height 7
drag, startPoint x: 354, startPoint y: 78, endPoint x: 362, endPoint y: 77, distance: 7.3
click at [358, 78] on button "Оплаты" at bounding box center [374, 79] width 49 height 20
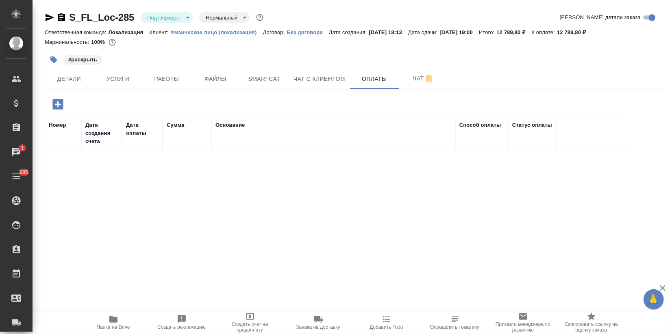
click at [55, 105] on icon "button" at bounding box center [57, 104] width 11 height 11
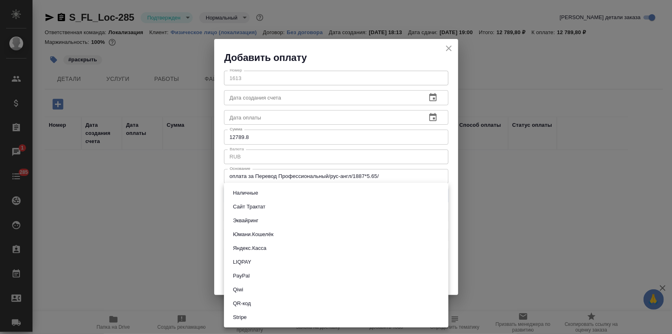
click at [271, 198] on body "🙏 .cls-1 fill:#fff; AWATERA Zagorodnikh Viktoria Клиенты Спецификации Заказы 1 …" at bounding box center [336, 167] width 672 height 334
click at [262, 209] on button "Сайт Трактат" at bounding box center [248, 206] width 37 height 9
type input "site-traktat"
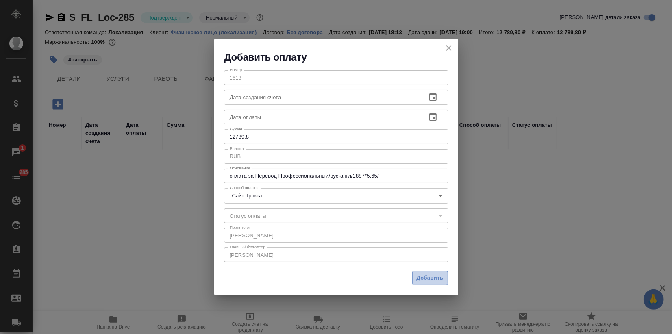
click at [430, 282] on span "Добавить" at bounding box center [430, 278] width 27 height 9
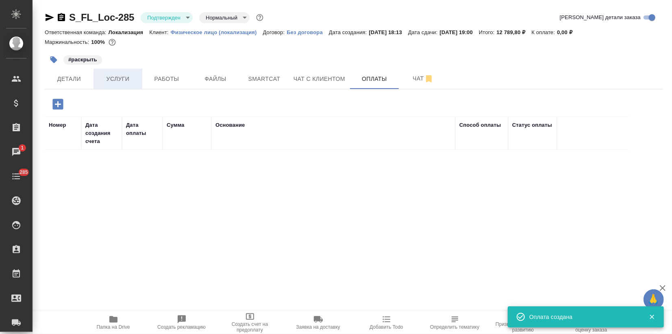
click at [123, 83] on span "Услуги" at bounding box center [117, 79] width 39 height 10
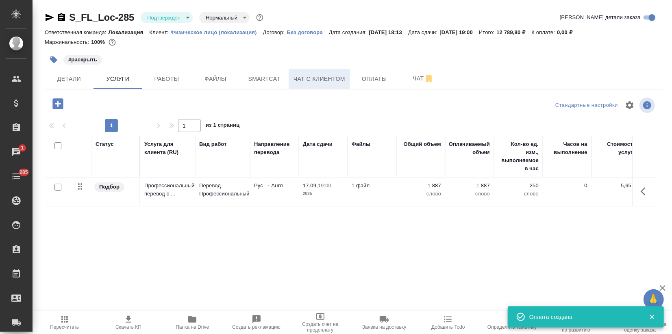
click at [317, 82] on span "Чат с клиентом" at bounding box center [319, 79] width 52 height 10
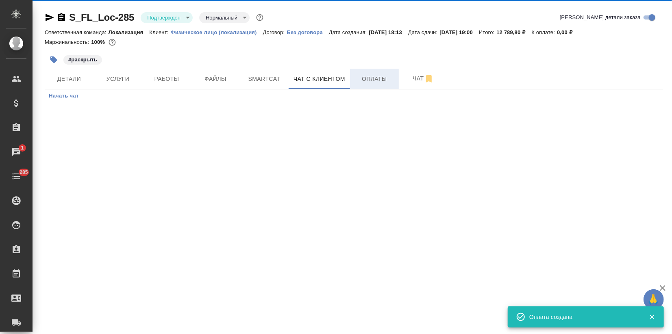
click at [372, 78] on span "Оплаты" at bounding box center [374, 79] width 39 height 10
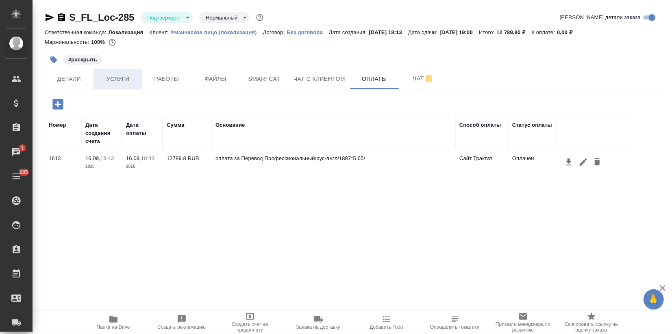
click at [109, 73] on button "Услуги" at bounding box center [117, 79] width 49 height 20
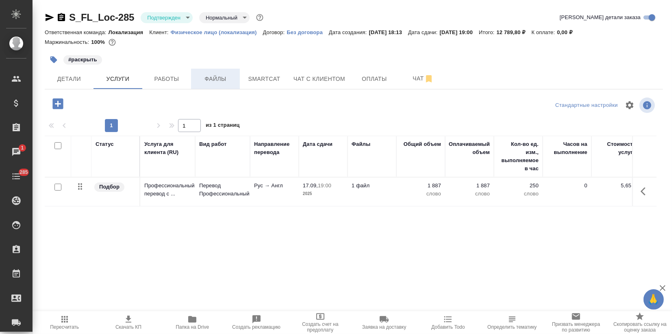
click at [201, 74] on span "Файлы" at bounding box center [215, 79] width 39 height 10
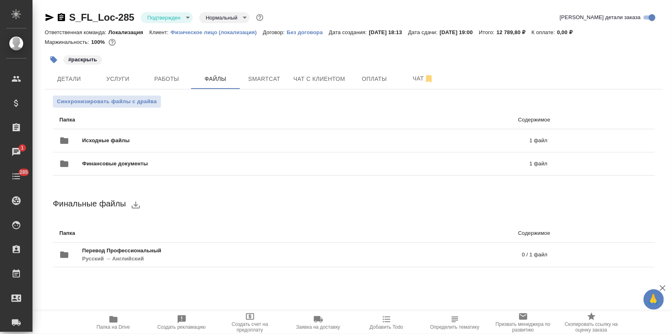
click at [50, 19] on icon "button" at bounding box center [50, 17] width 9 height 7
click at [71, 78] on span "Детали" at bounding box center [69, 79] width 39 height 10
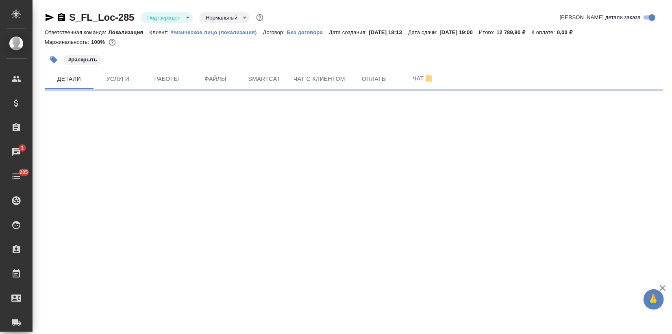
select select "RU"
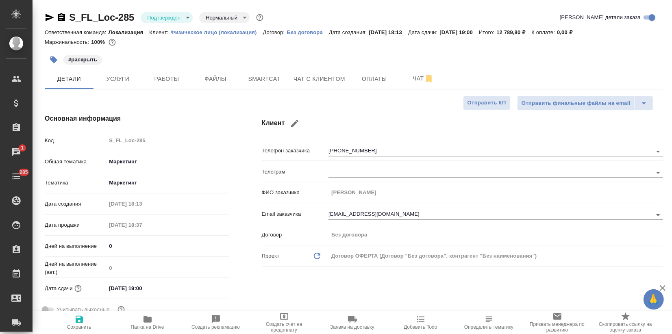
type textarea "x"
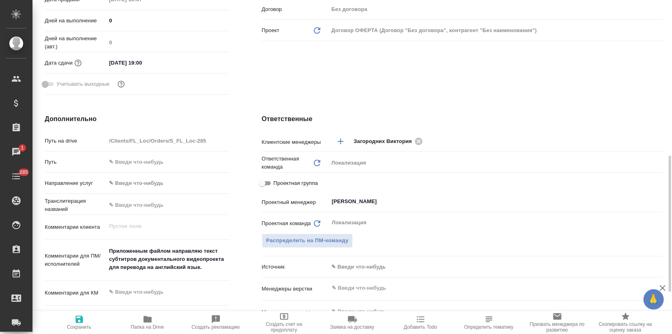
scroll to position [271, 0]
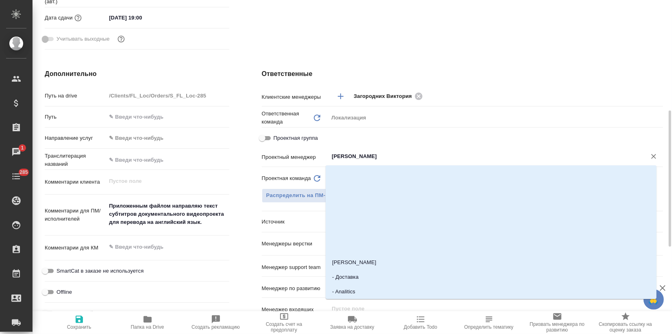
click at [352, 159] on input "Третьякова Ольга" at bounding box center [482, 157] width 302 height 10
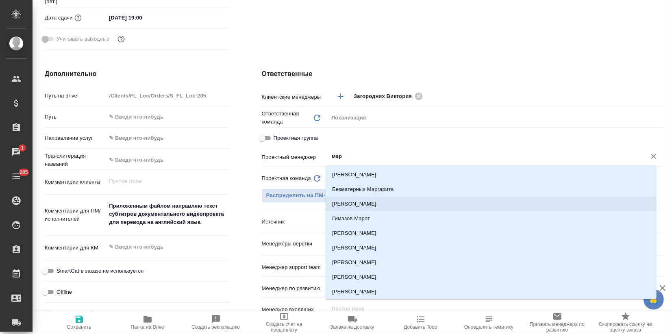
type input "марк"
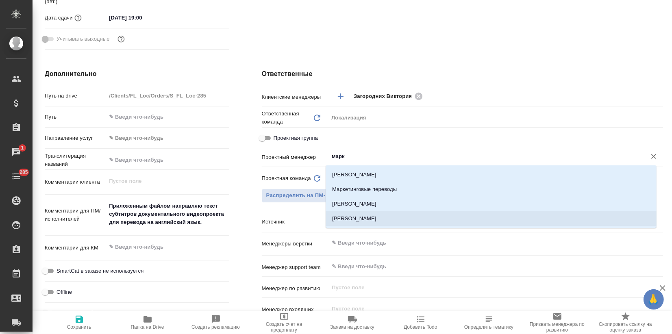
click at [363, 224] on li "[PERSON_NAME]" at bounding box center [491, 218] width 331 height 15
type textarea "x"
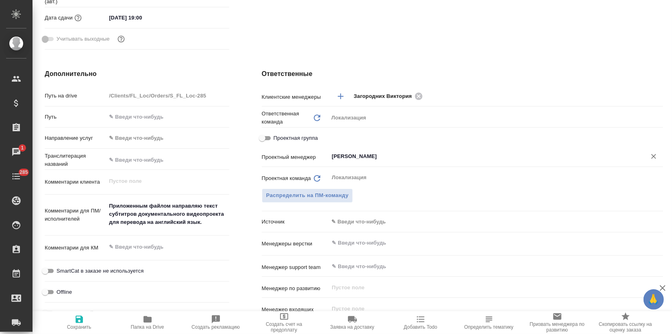
type input "[PERSON_NAME]"
click at [81, 320] on icon "button" at bounding box center [79, 319] width 7 height 7
type textarea "x"
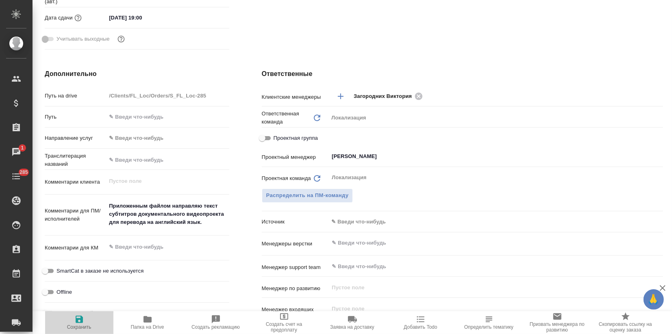
type textarea "x"
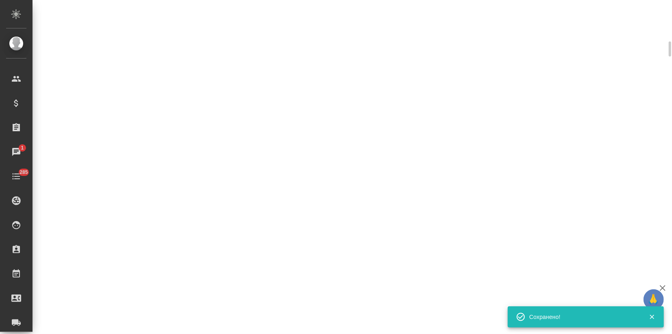
select select "RU"
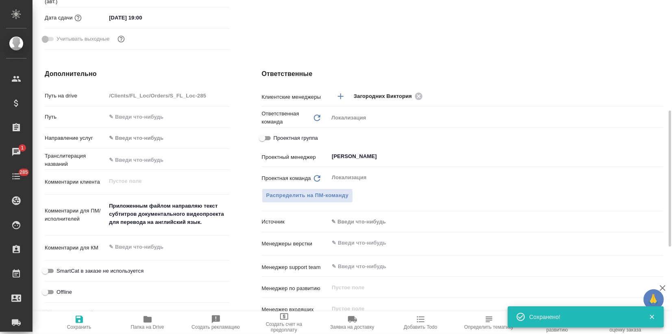
type textarea "x"
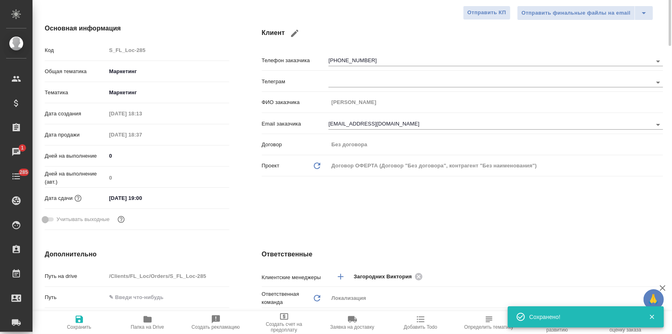
scroll to position [0, 0]
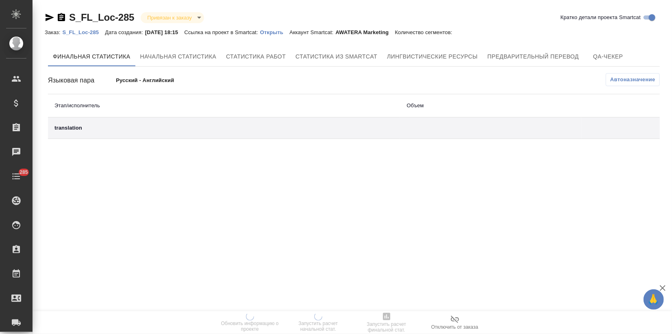
click at [284, 35] on p "Открыть" at bounding box center [274, 32] width 29 height 6
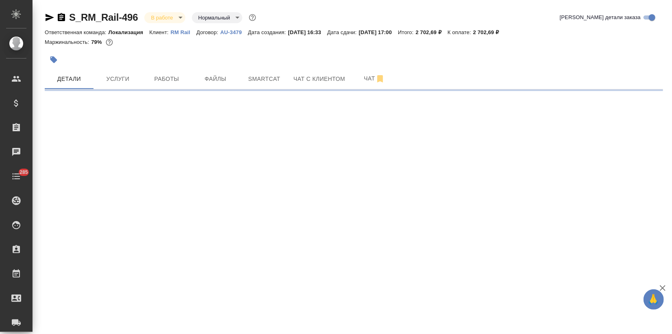
select select "RU"
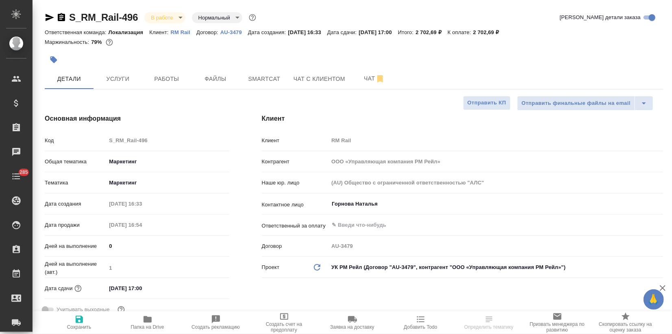
type textarea "x"
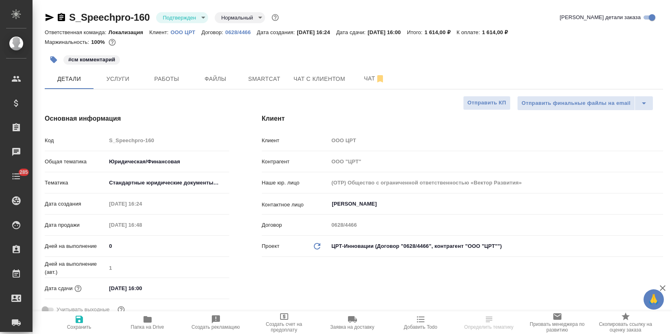
select select "RU"
type textarea "x"
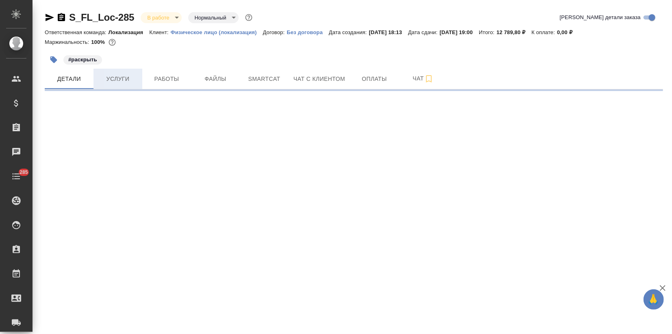
select select "RU"
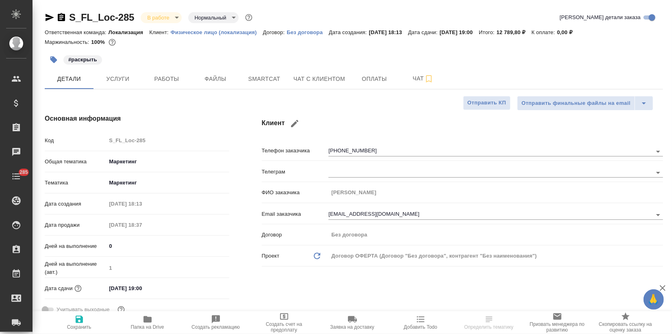
type textarea "x"
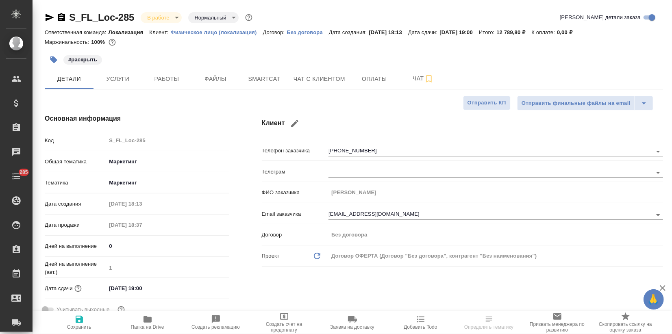
type textarea "x"
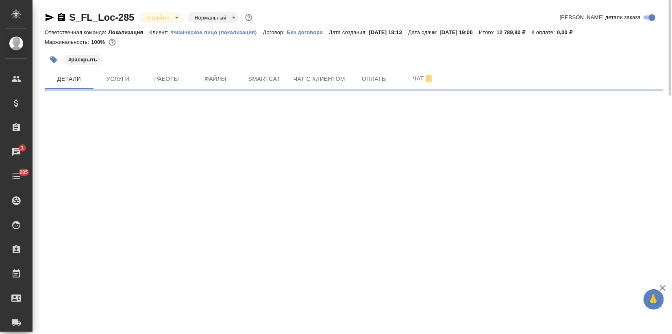
select select "RU"
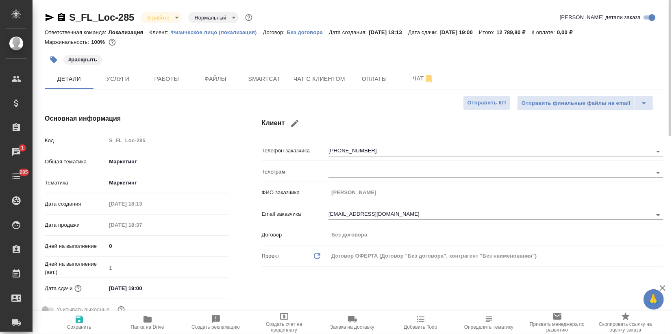
type textarea "x"
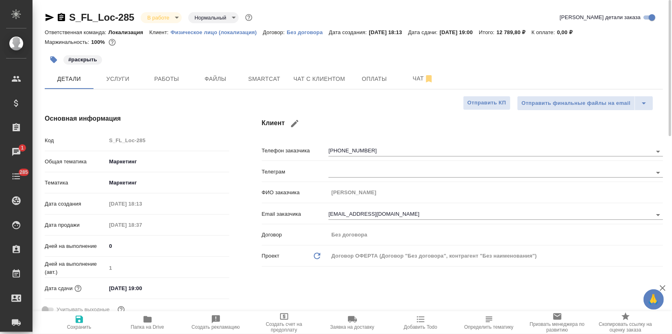
type textarea "x"
